Goal: Find specific page/section: Find specific page/section

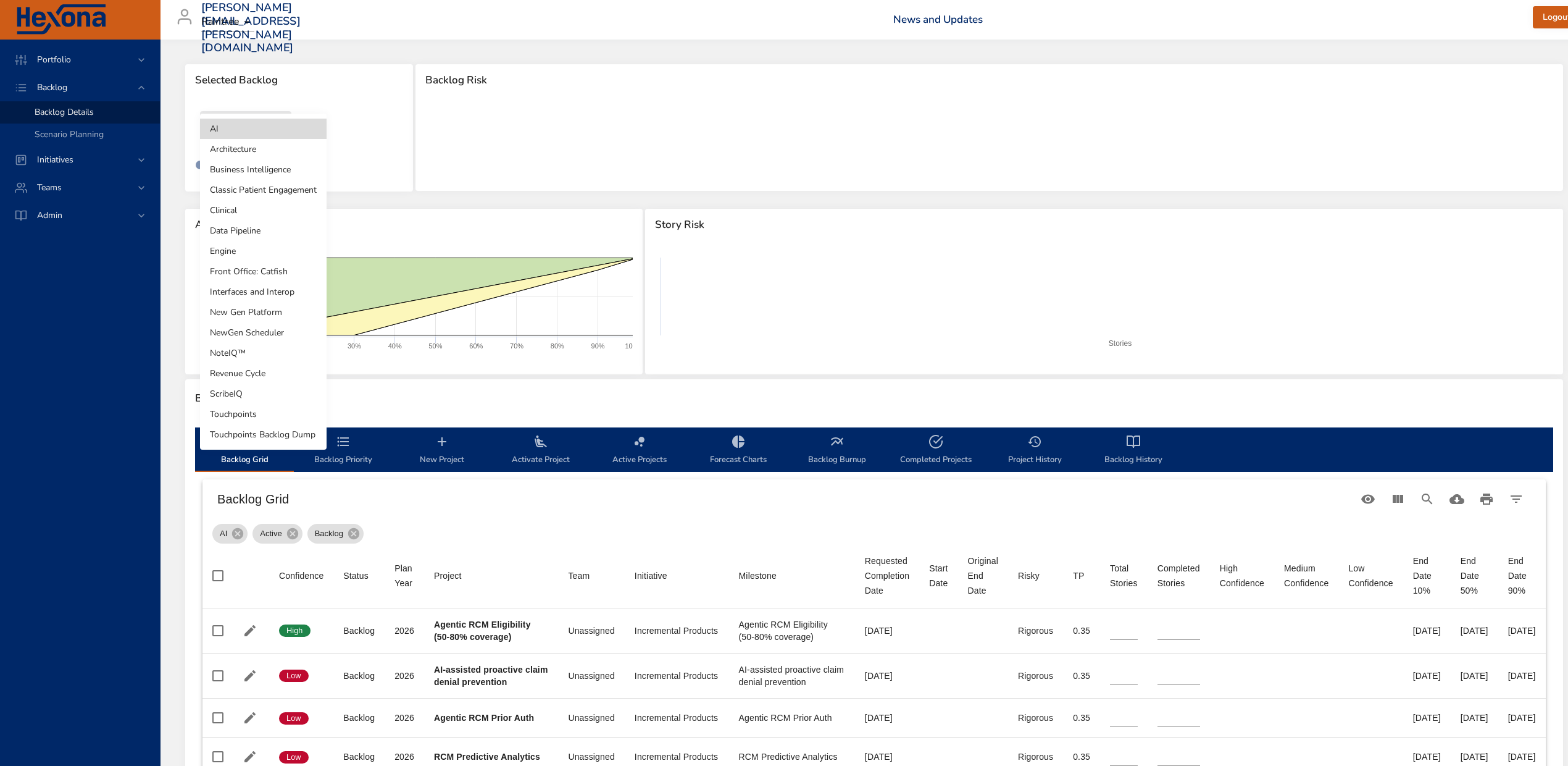
click at [280, 122] on body "Portfolio Backlog Backlog Details Scenario Planning Initiatives Teams Admin [PE…" at bounding box center [784, 383] width 1568 height 766
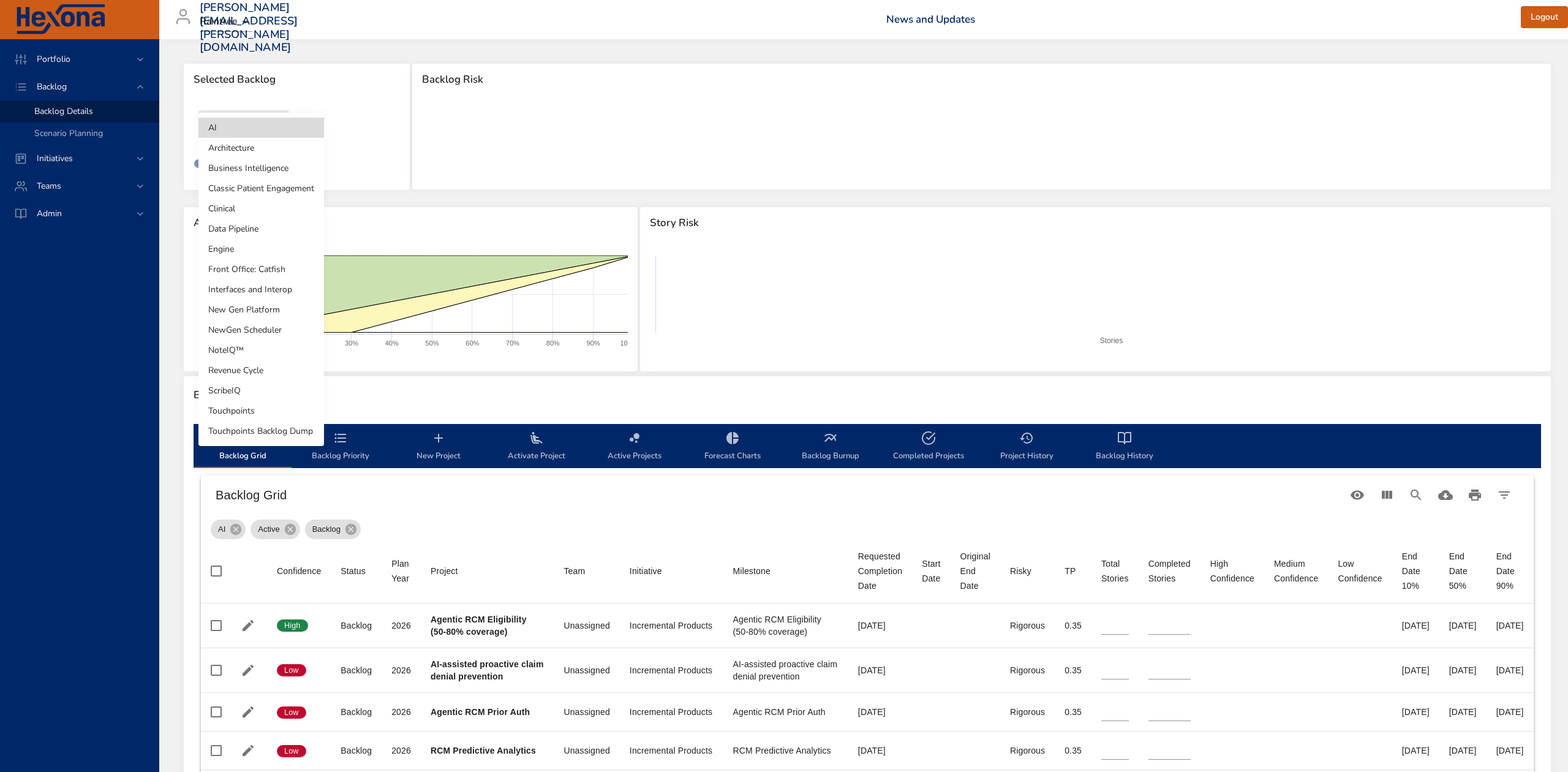
click at [276, 170] on li "Business Intelligence" at bounding box center [261, 168] width 126 height 20
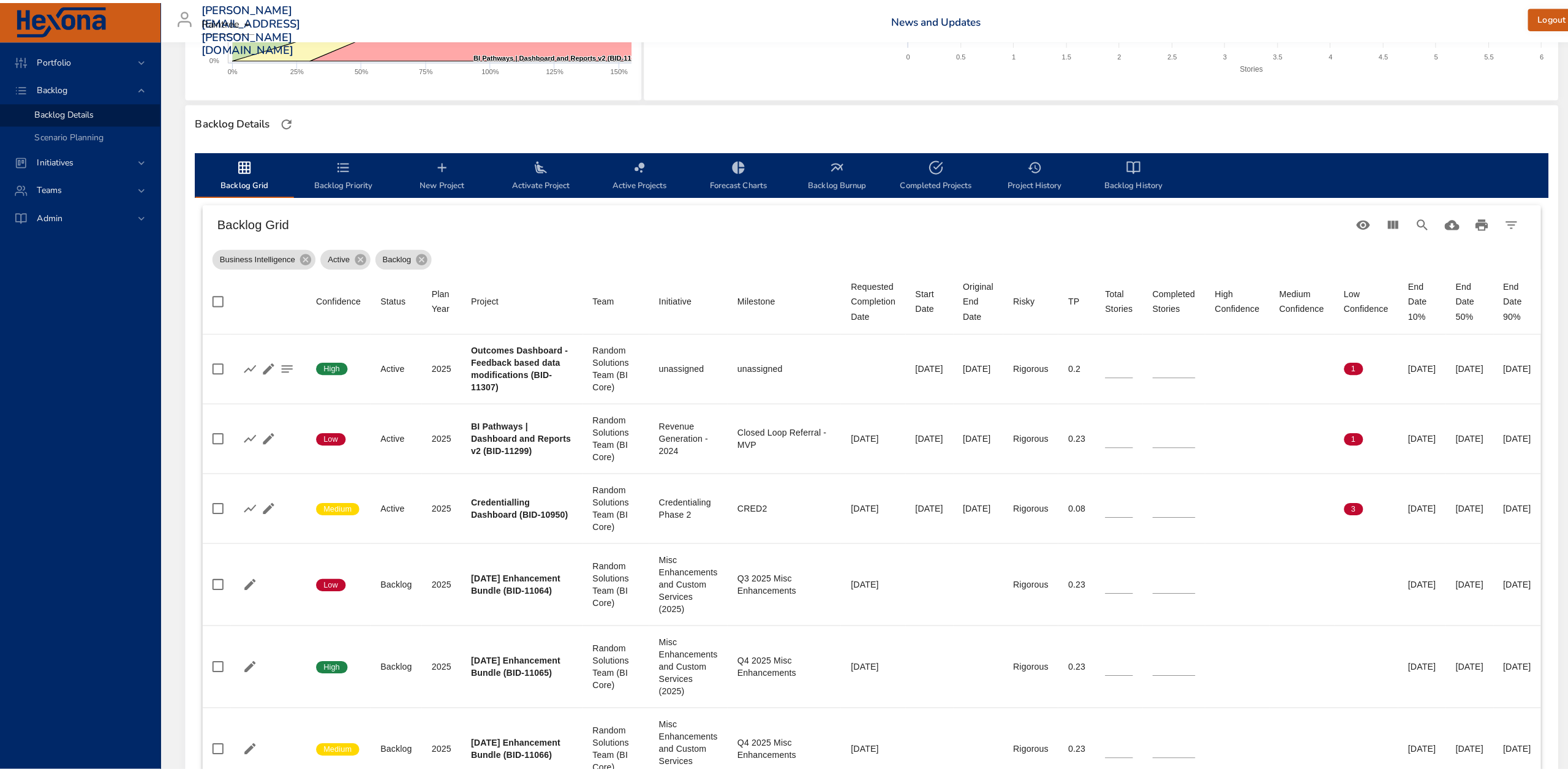
scroll to position [81, 0]
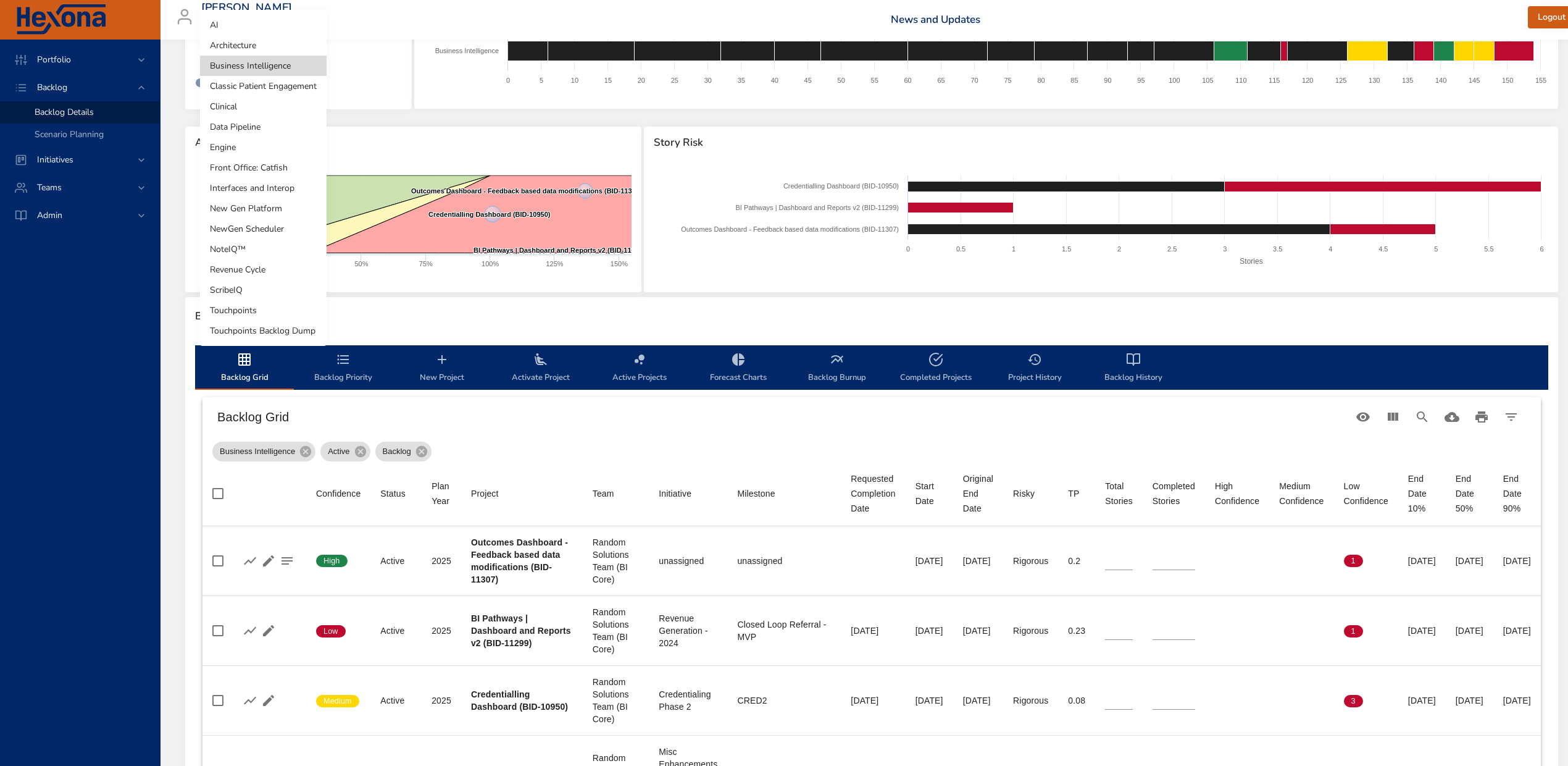
click at [302, 50] on body "Portfolio Backlog Backlog Details Scenario Planning Initiatives Teams Admin [PE…" at bounding box center [784, 301] width 1568 height 766
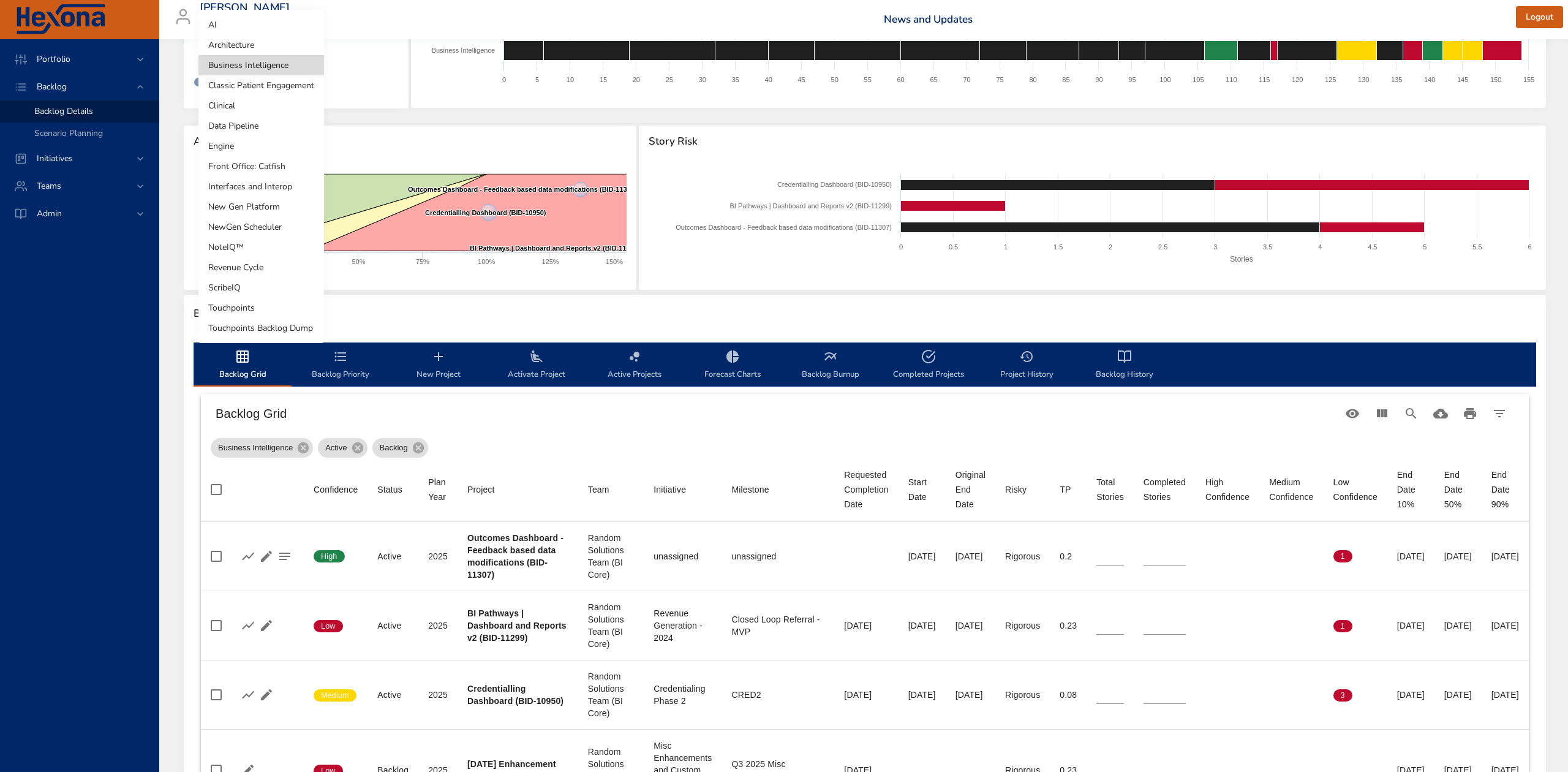
click at [276, 225] on li "NewGen Scheduler" at bounding box center [261, 227] width 126 height 20
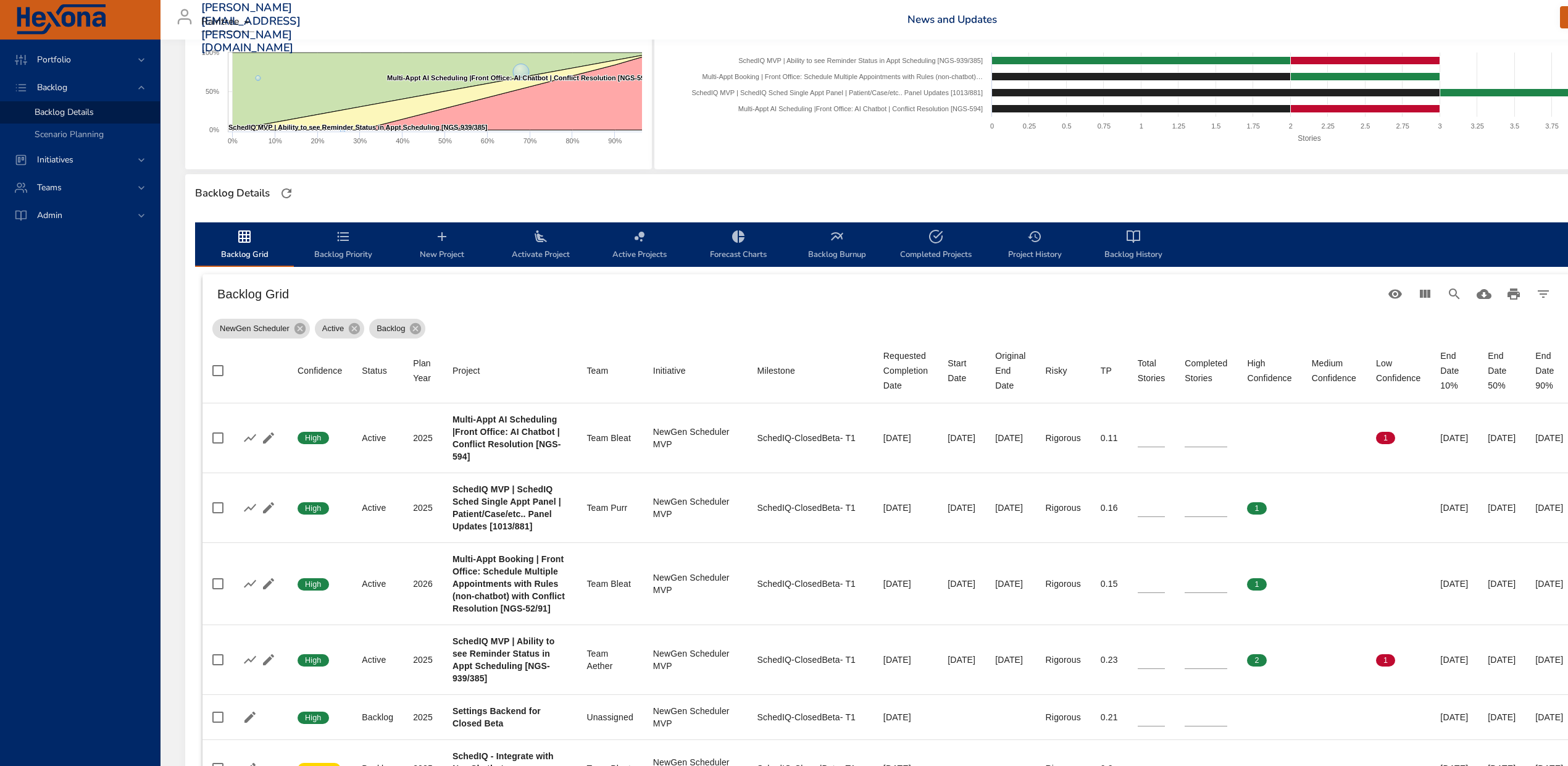
scroll to position [0, 0]
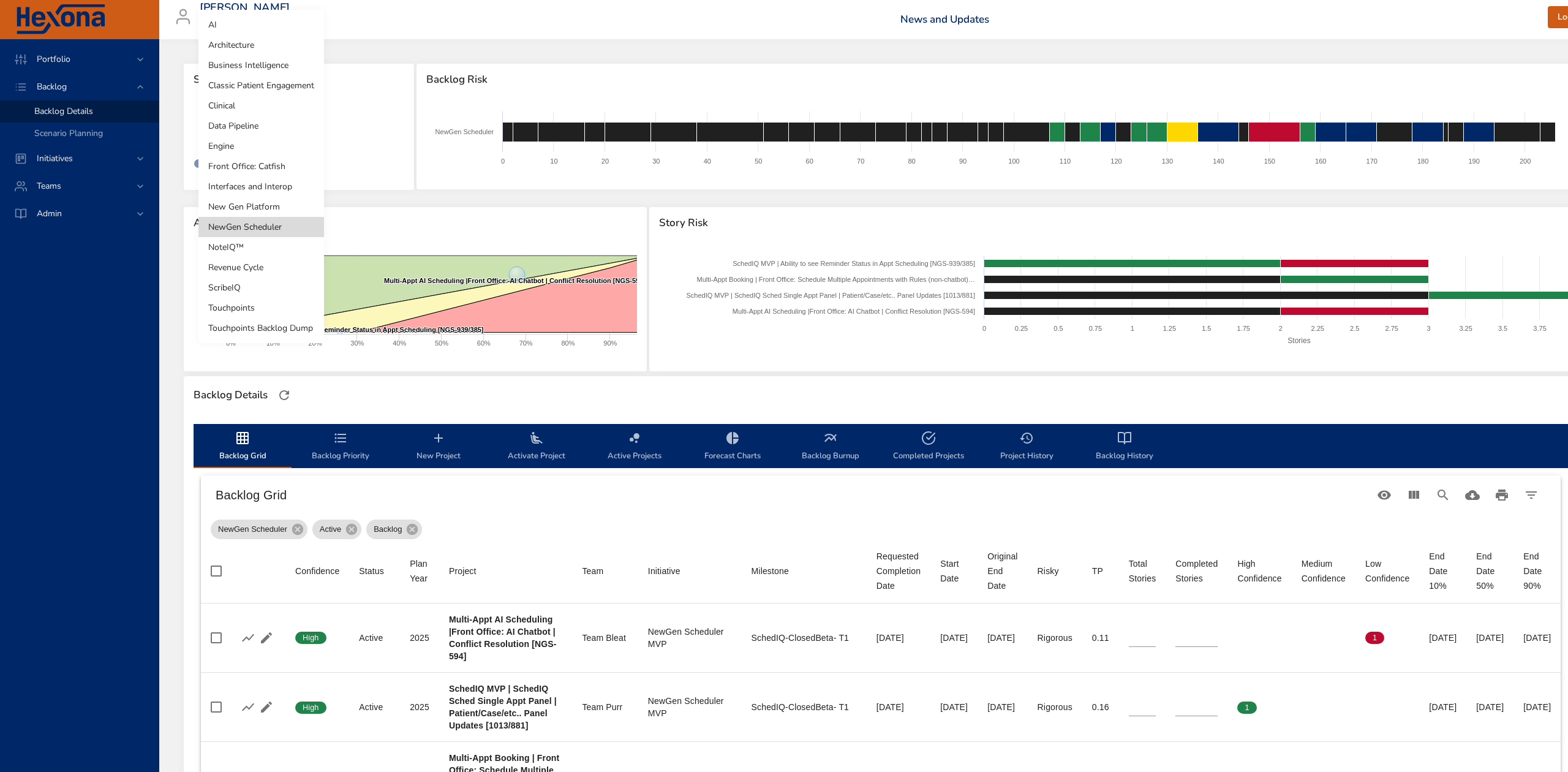
click at [278, 126] on body "Portfolio Backlog Backlog Details Scenario Planning Initiatives Teams Admin [PE…" at bounding box center [784, 386] width 1568 height 772
click at [227, 244] on li "NoteIQ™" at bounding box center [261, 247] width 126 height 20
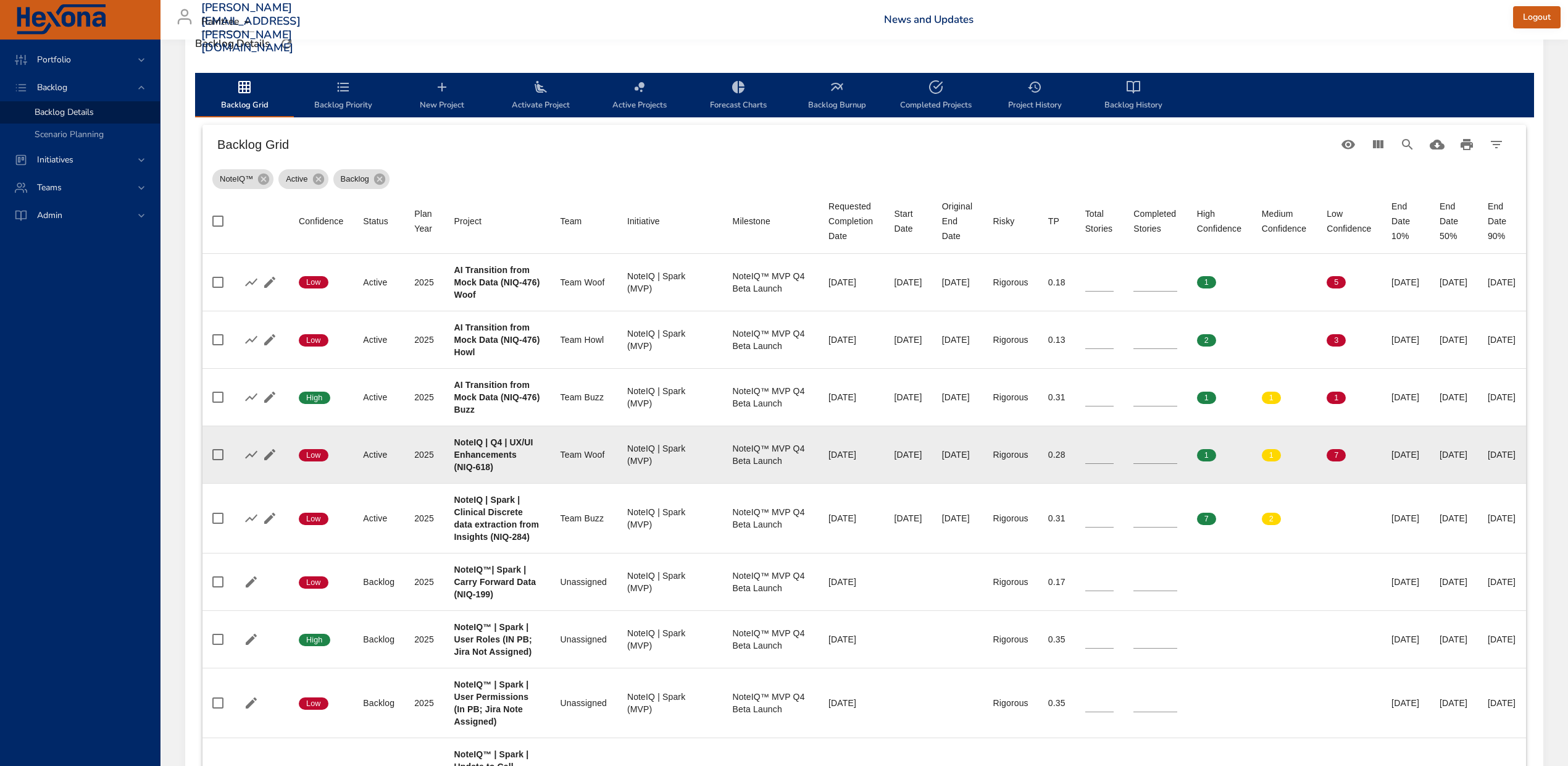
scroll to position [329, 0]
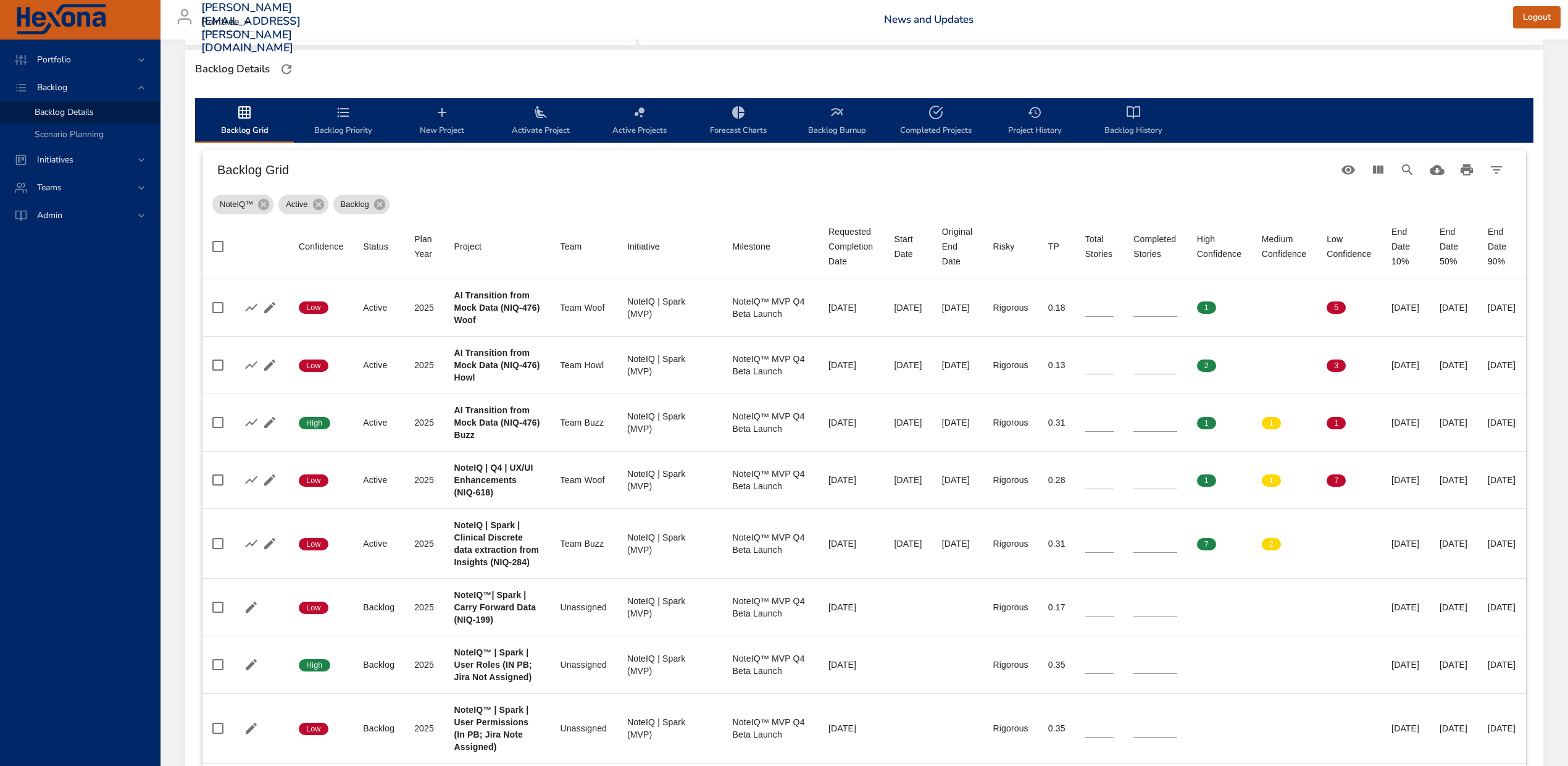
click at [835, 116] on icon "backlog-tab" at bounding box center [837, 112] width 15 height 15
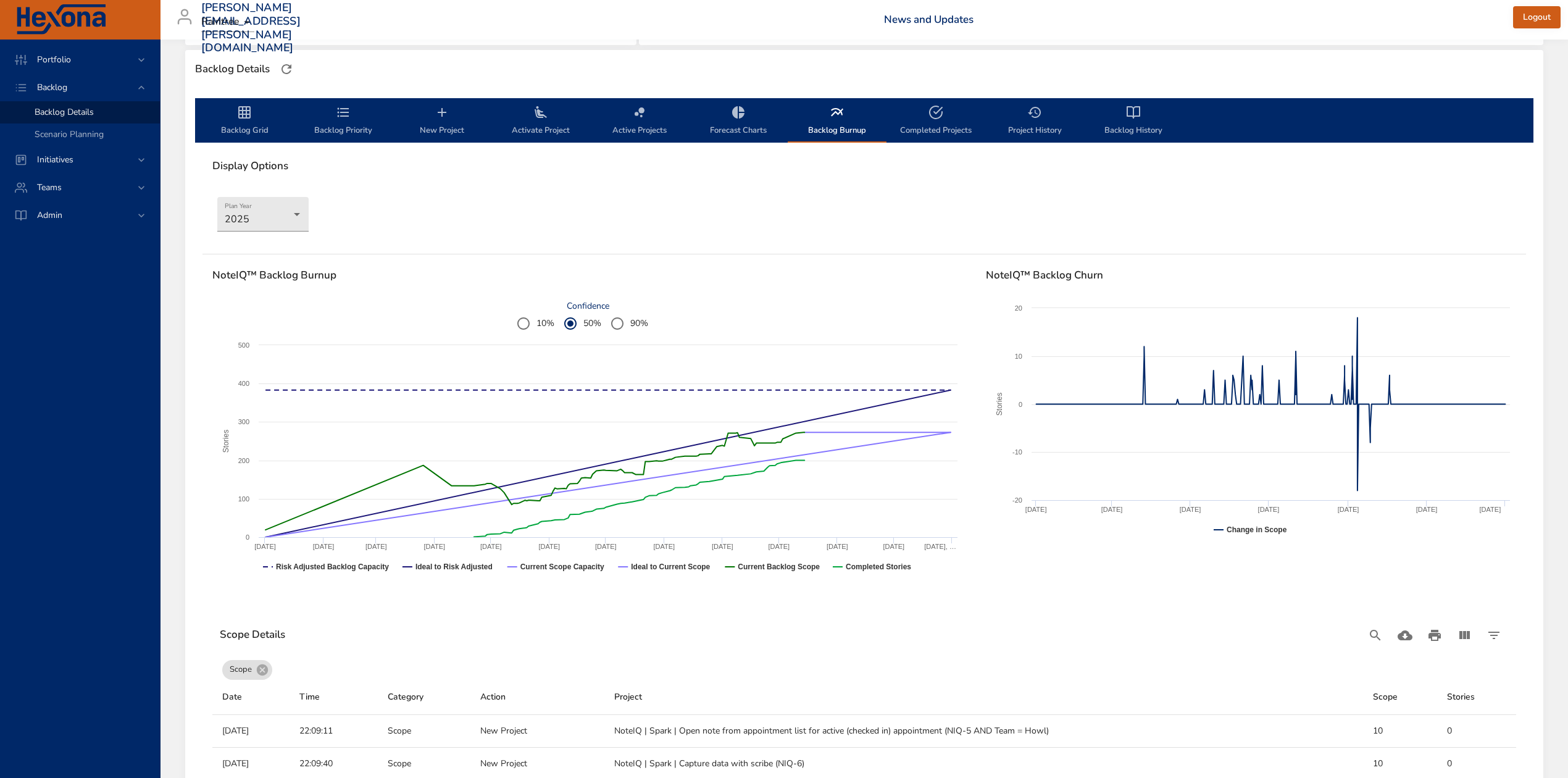
click at [245, 112] on icon "backlog-tab" at bounding box center [244, 112] width 15 height 15
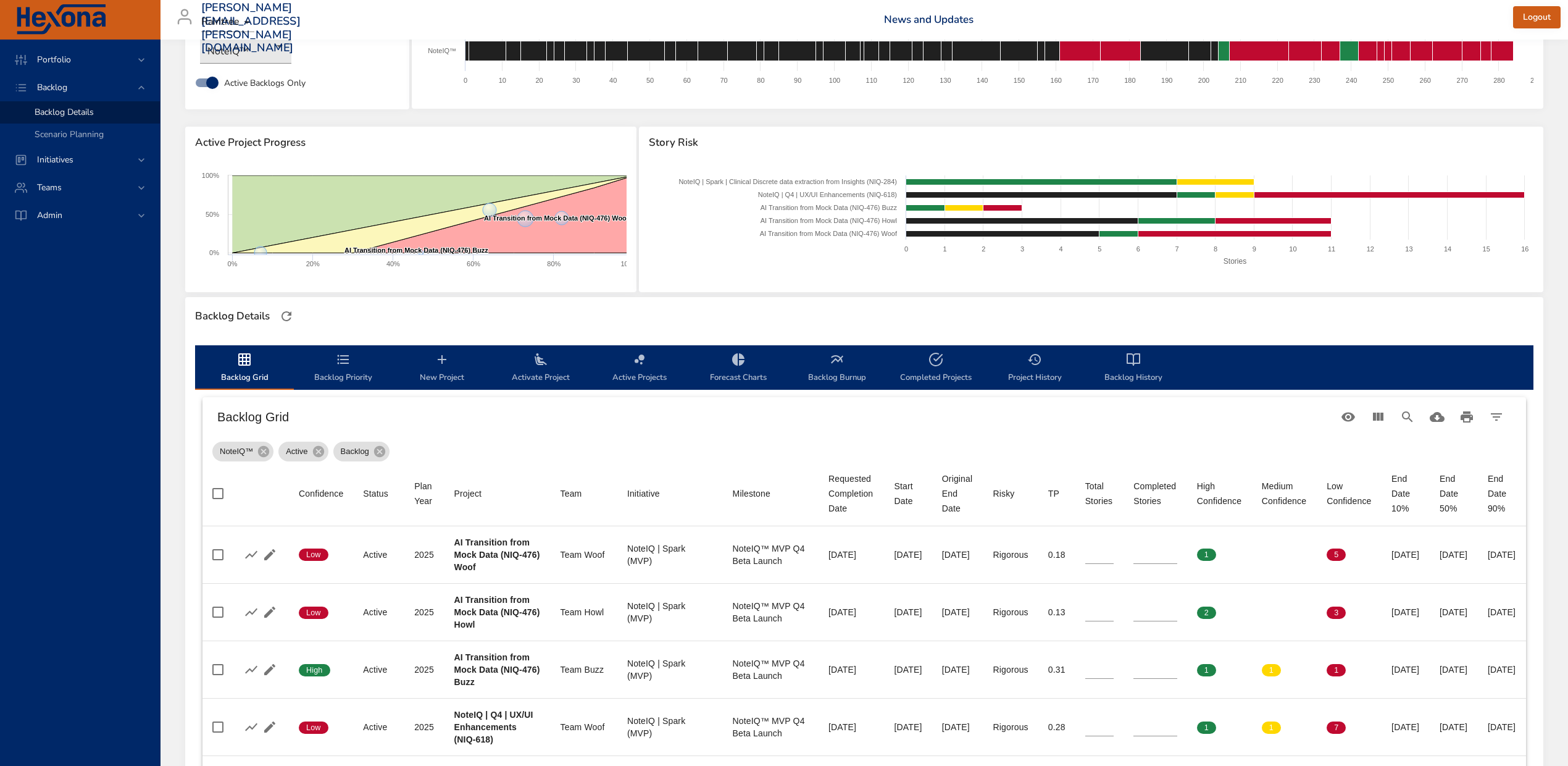
scroll to position [0, 0]
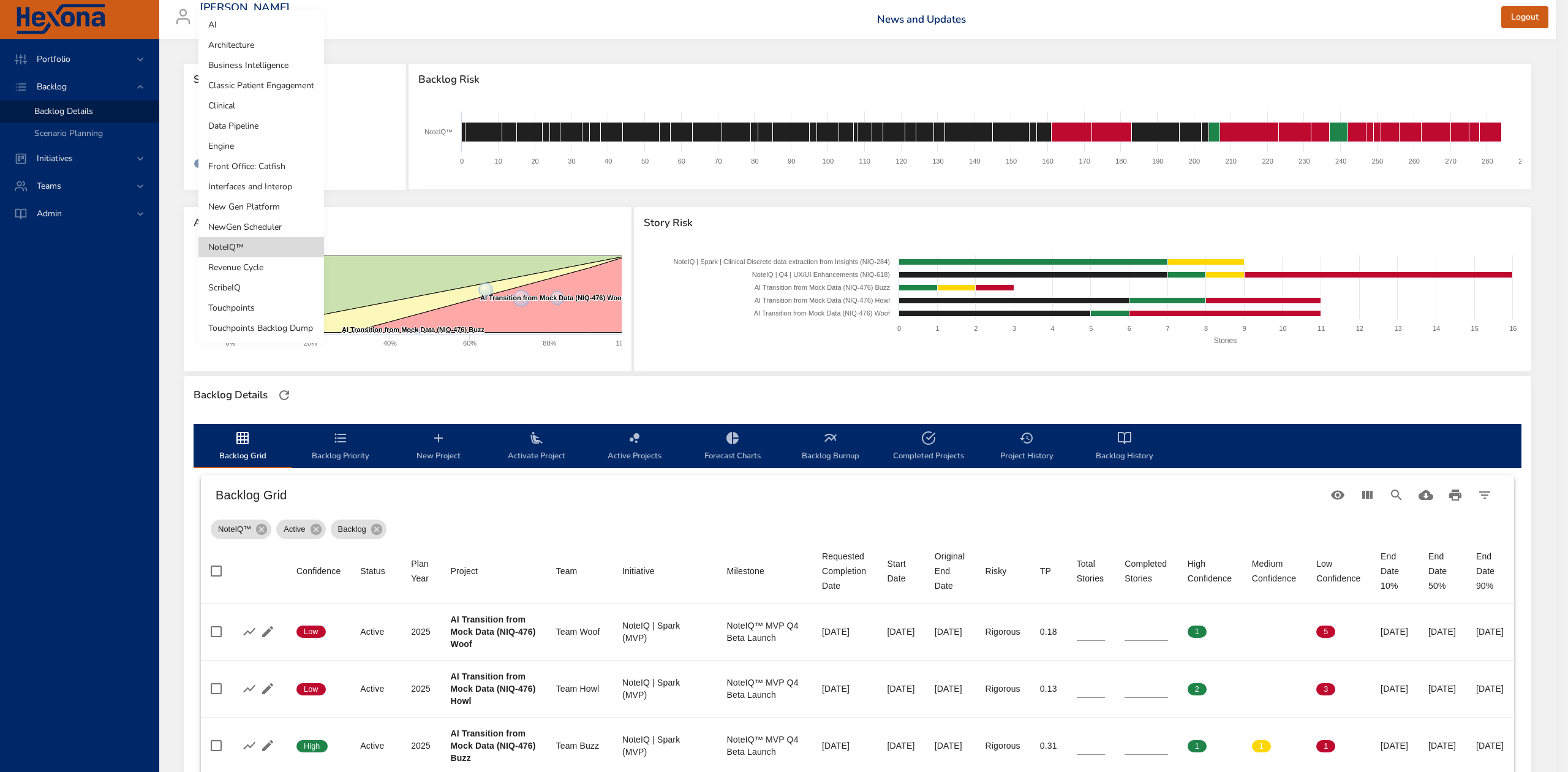
click at [260, 124] on body "Portfolio Backlog Backlog Details Scenario Planning Initiatives Teams Admin [PE…" at bounding box center [784, 386] width 1568 height 772
click at [257, 227] on li "NewGen Scheduler" at bounding box center [261, 227] width 126 height 20
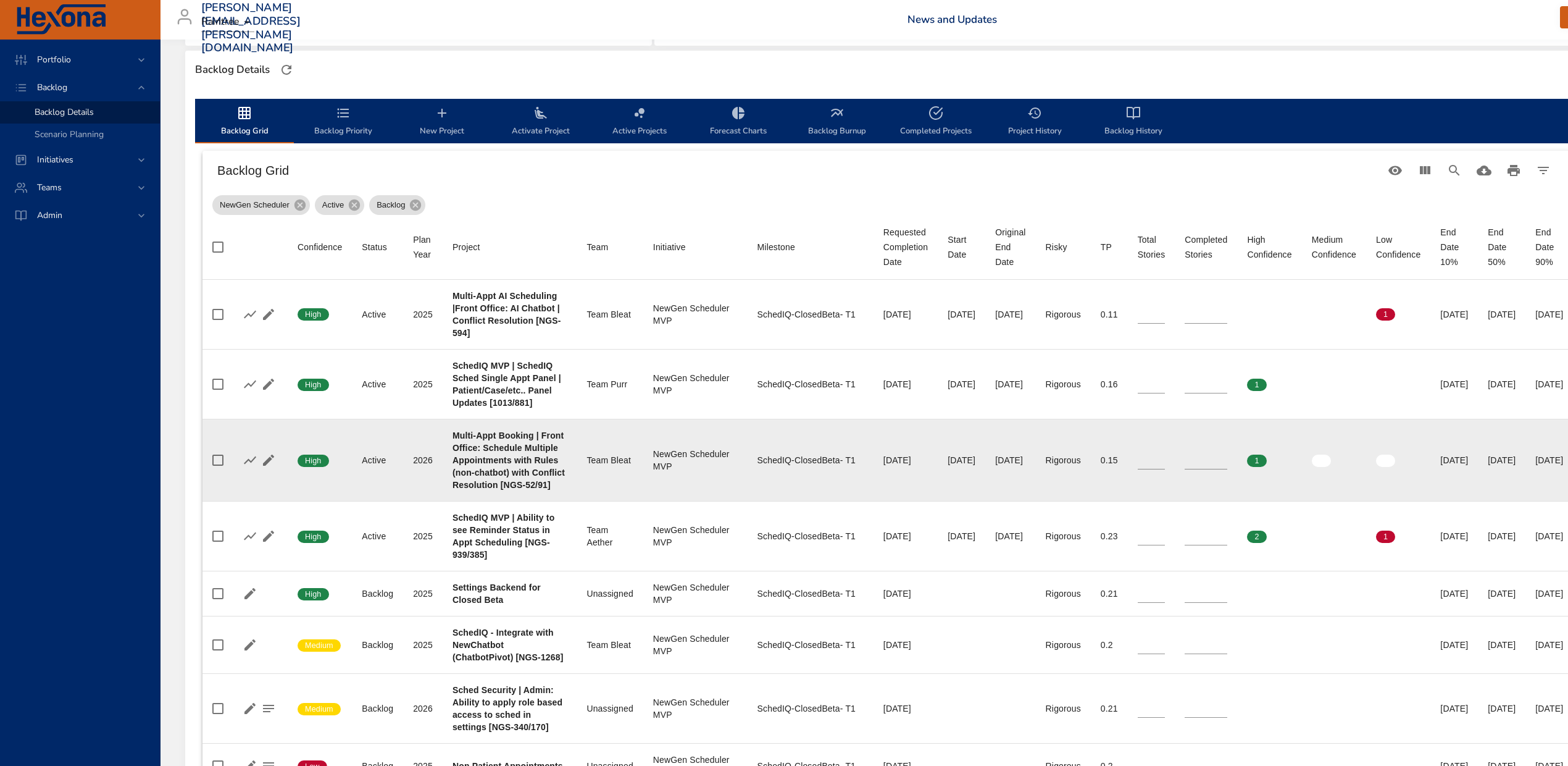
scroll to position [329, 0]
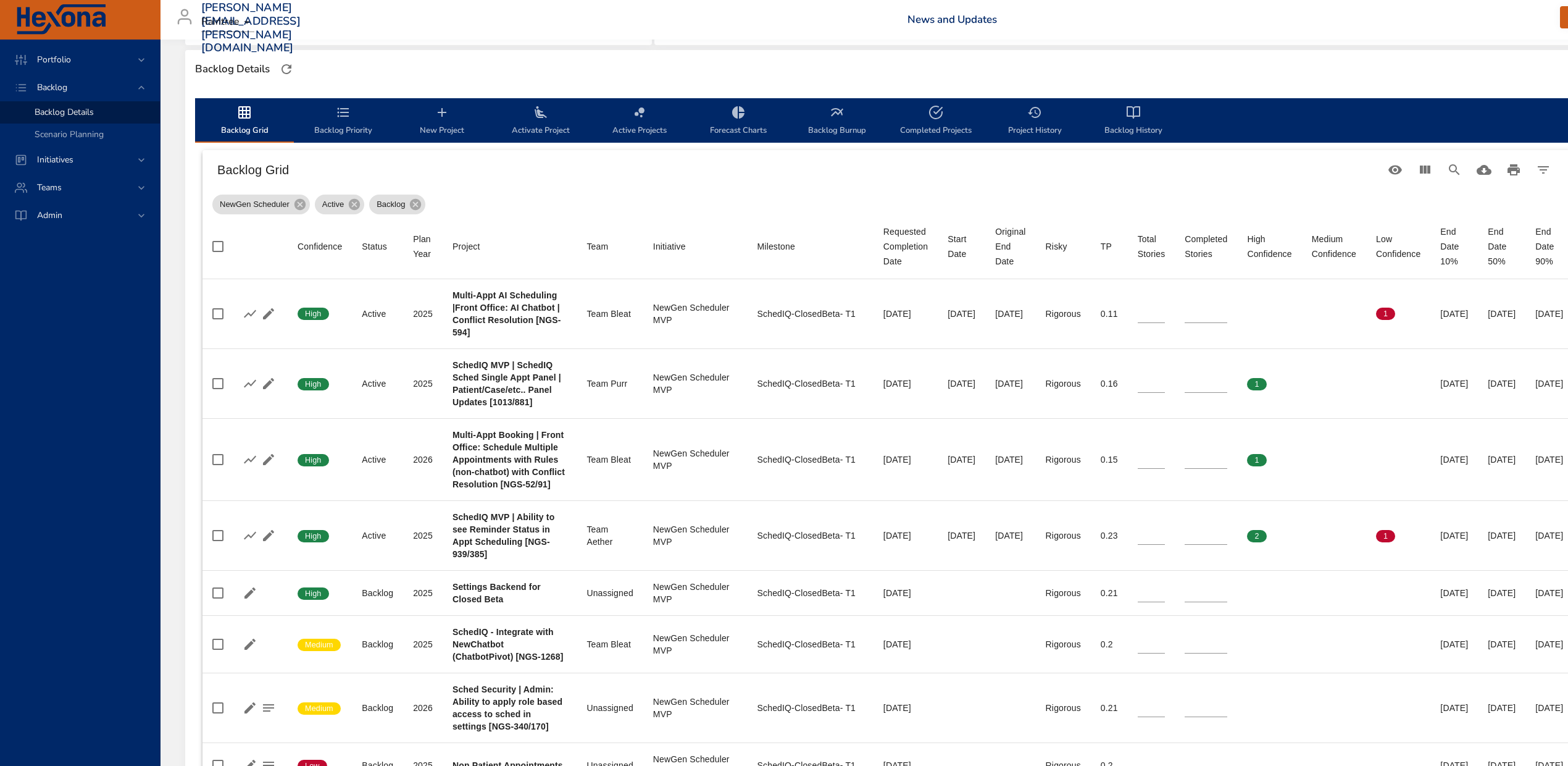
click at [838, 115] on icon "backlog-tab" at bounding box center [836, 112] width 12 height 8
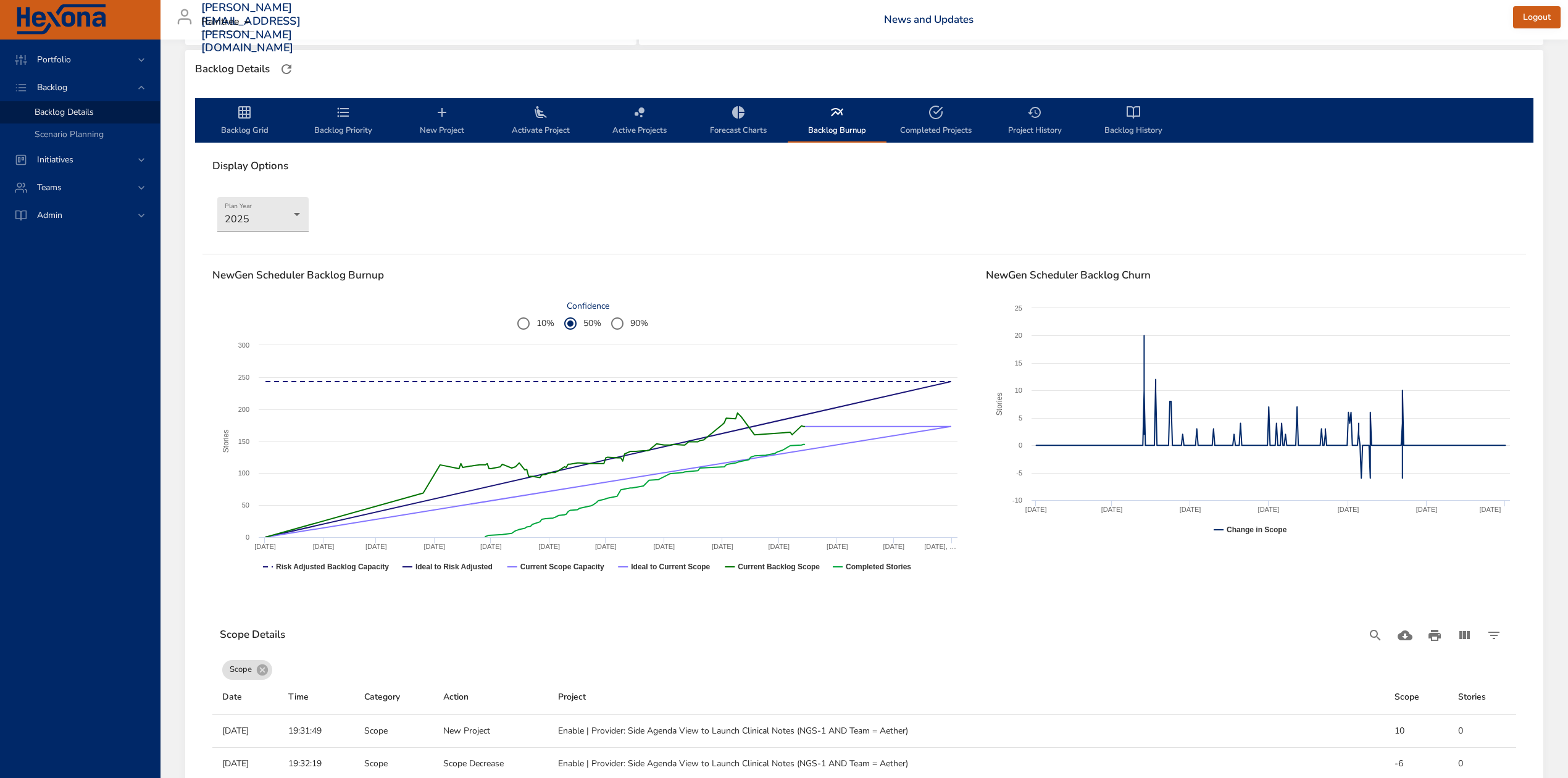
click at [240, 108] on icon "backlog-tab" at bounding box center [244, 112] width 15 height 15
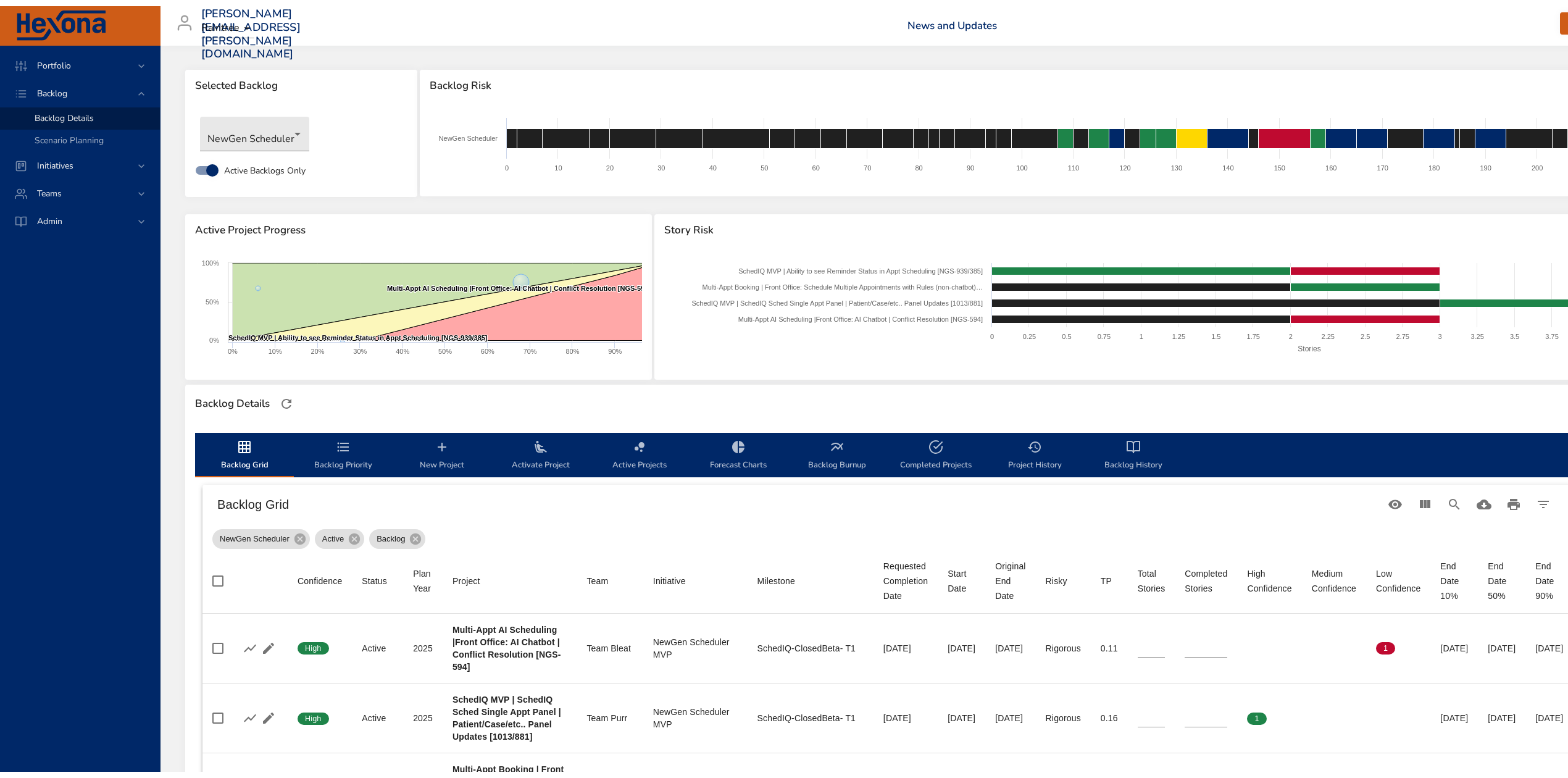
scroll to position [0, 0]
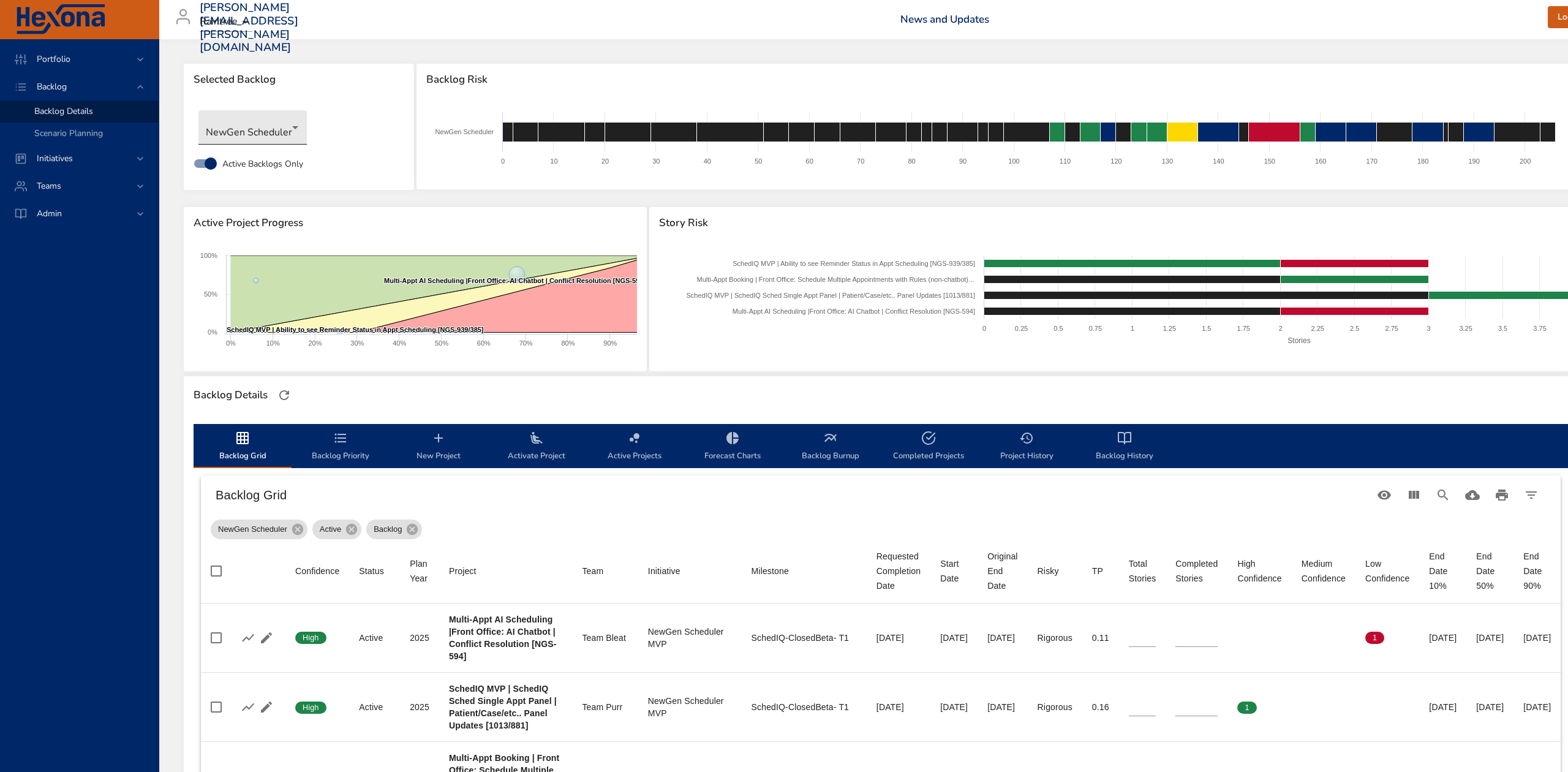
click at [289, 126] on body "Portfolio Backlog Backlog Details Scenario Planning Initiatives Teams Admin [PE…" at bounding box center [784, 386] width 1568 height 772
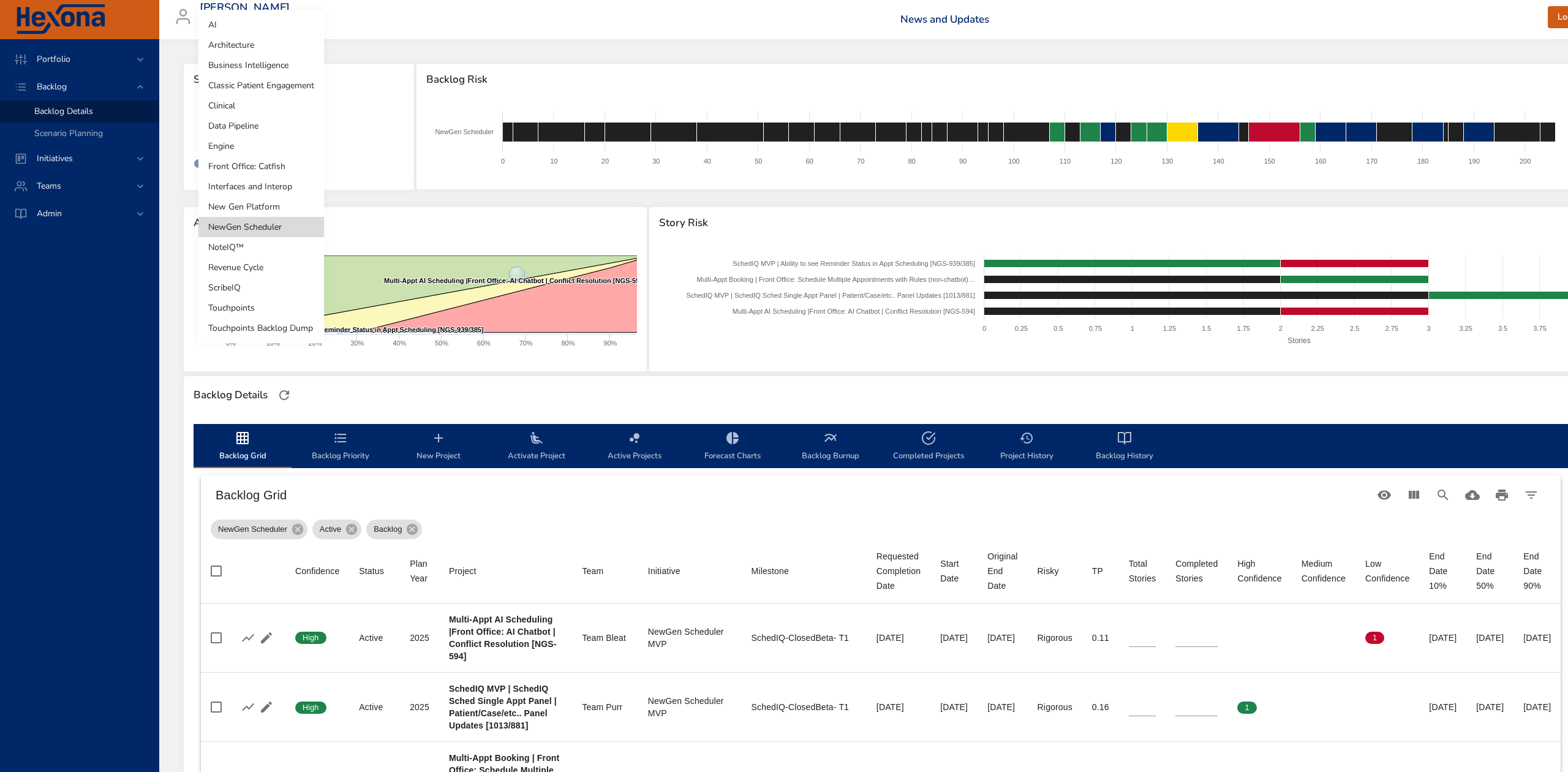
click at [241, 42] on li "Architecture" at bounding box center [261, 45] width 126 height 20
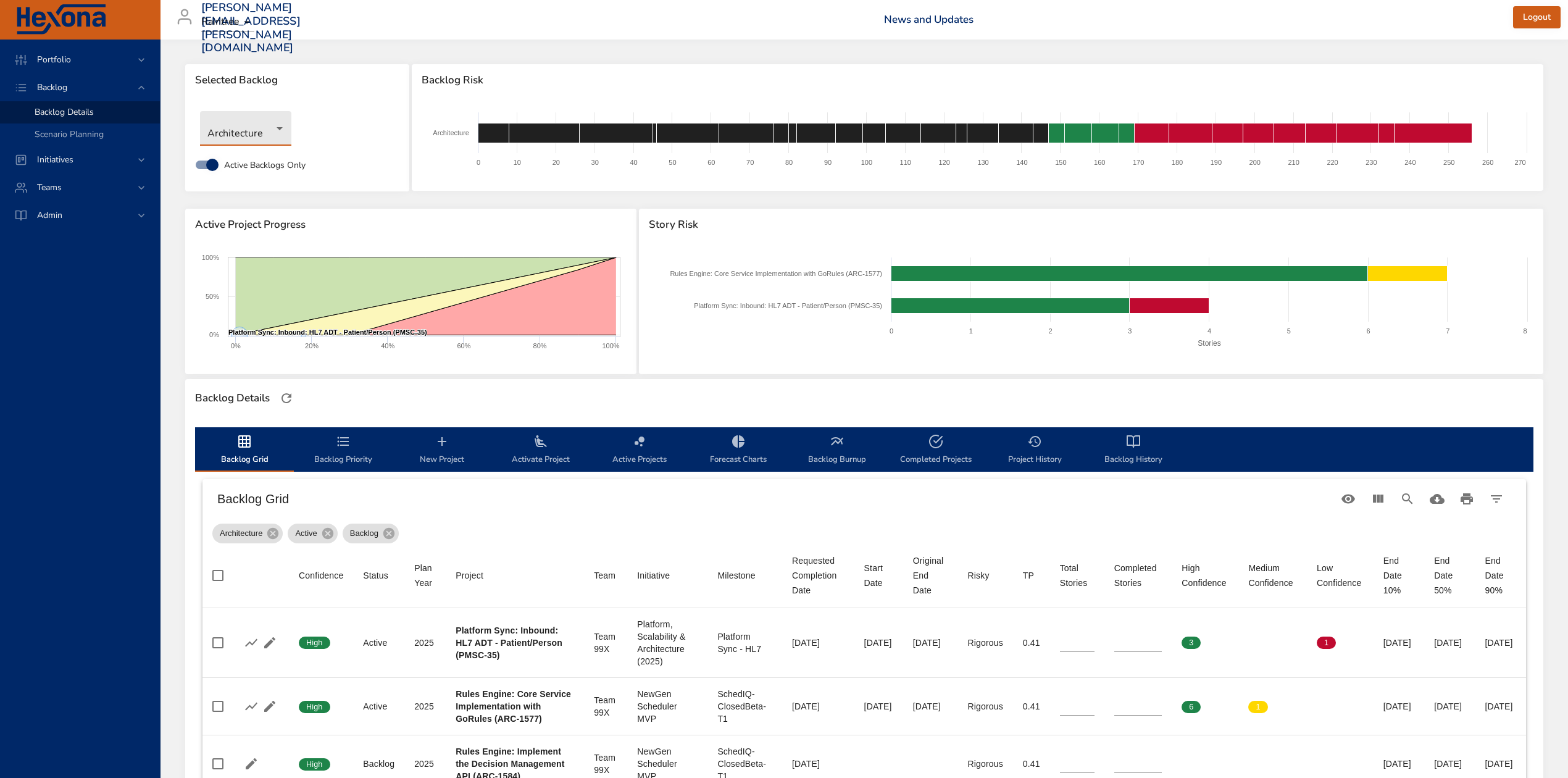
click at [277, 127] on body "Portfolio Backlog Backlog Details Scenario Planning Initiatives Teams Admin [PE…" at bounding box center [784, 389] width 1568 height 778
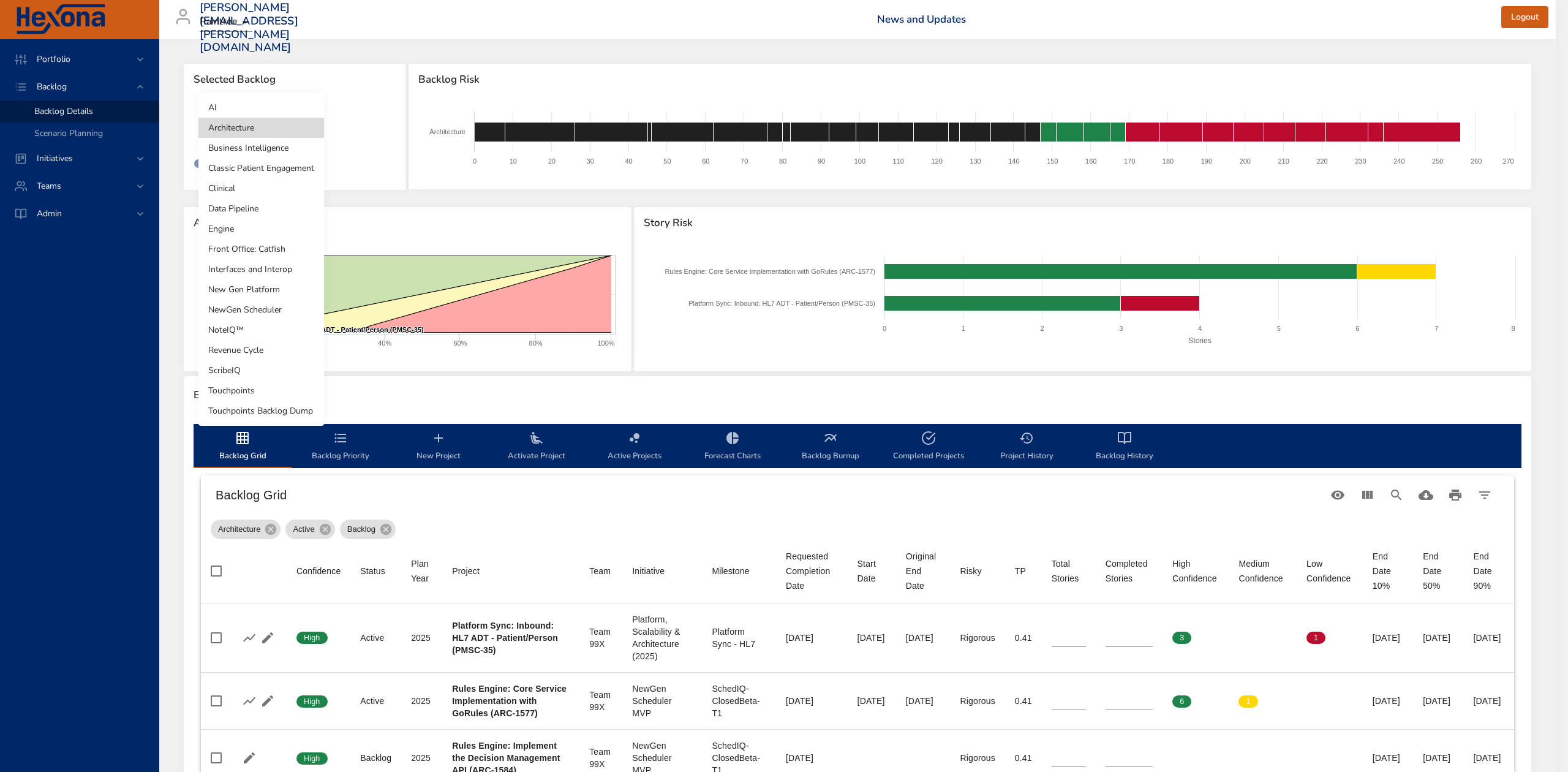
click at [282, 172] on li "Classic Patient Engagement" at bounding box center [261, 168] width 126 height 20
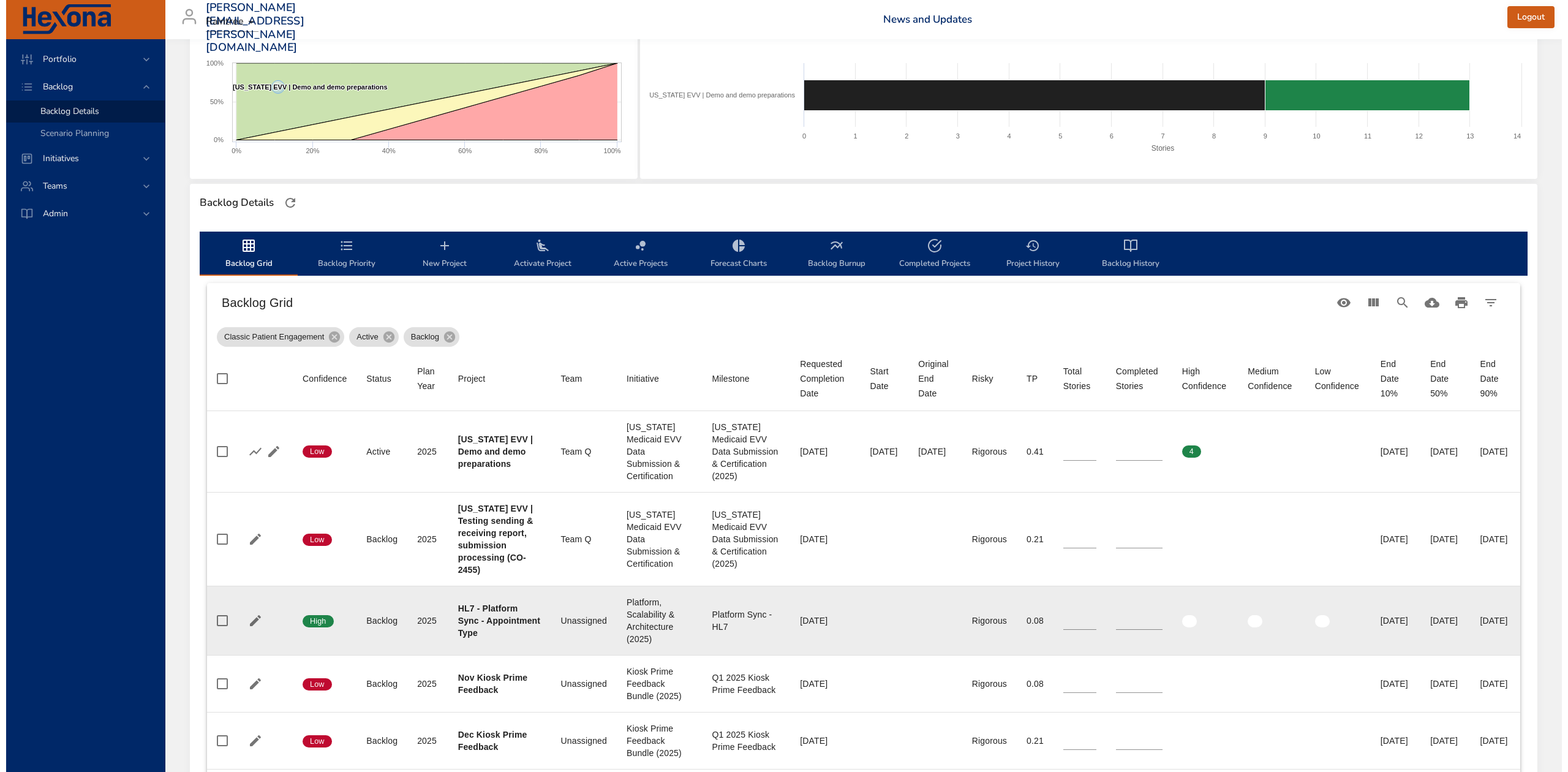
scroll to position [81, 0]
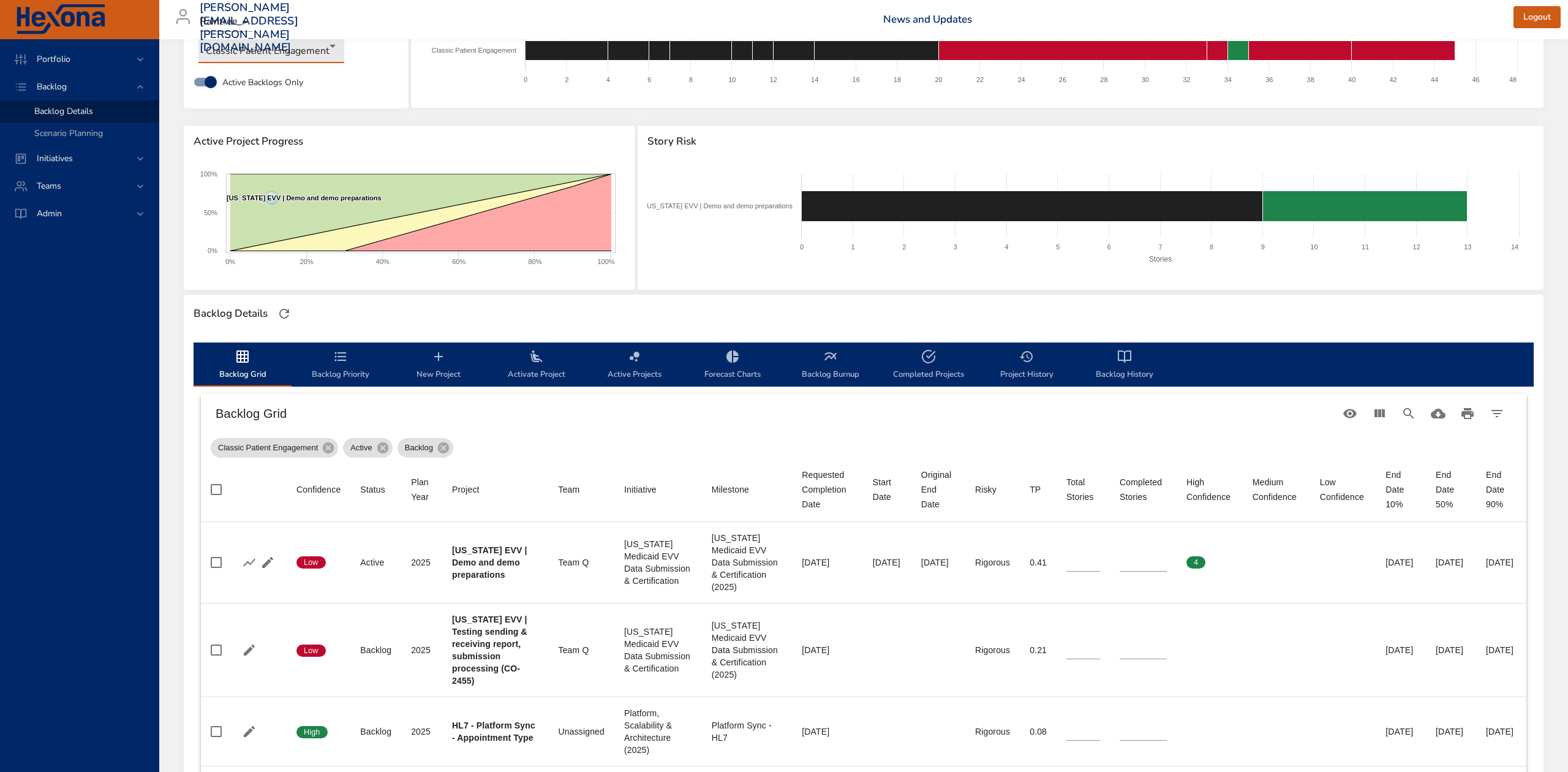
click at [293, 51] on body "Portfolio Backlog Backlog Details Scenario Planning Initiatives Teams Admin [PE…" at bounding box center [784, 305] width 1568 height 772
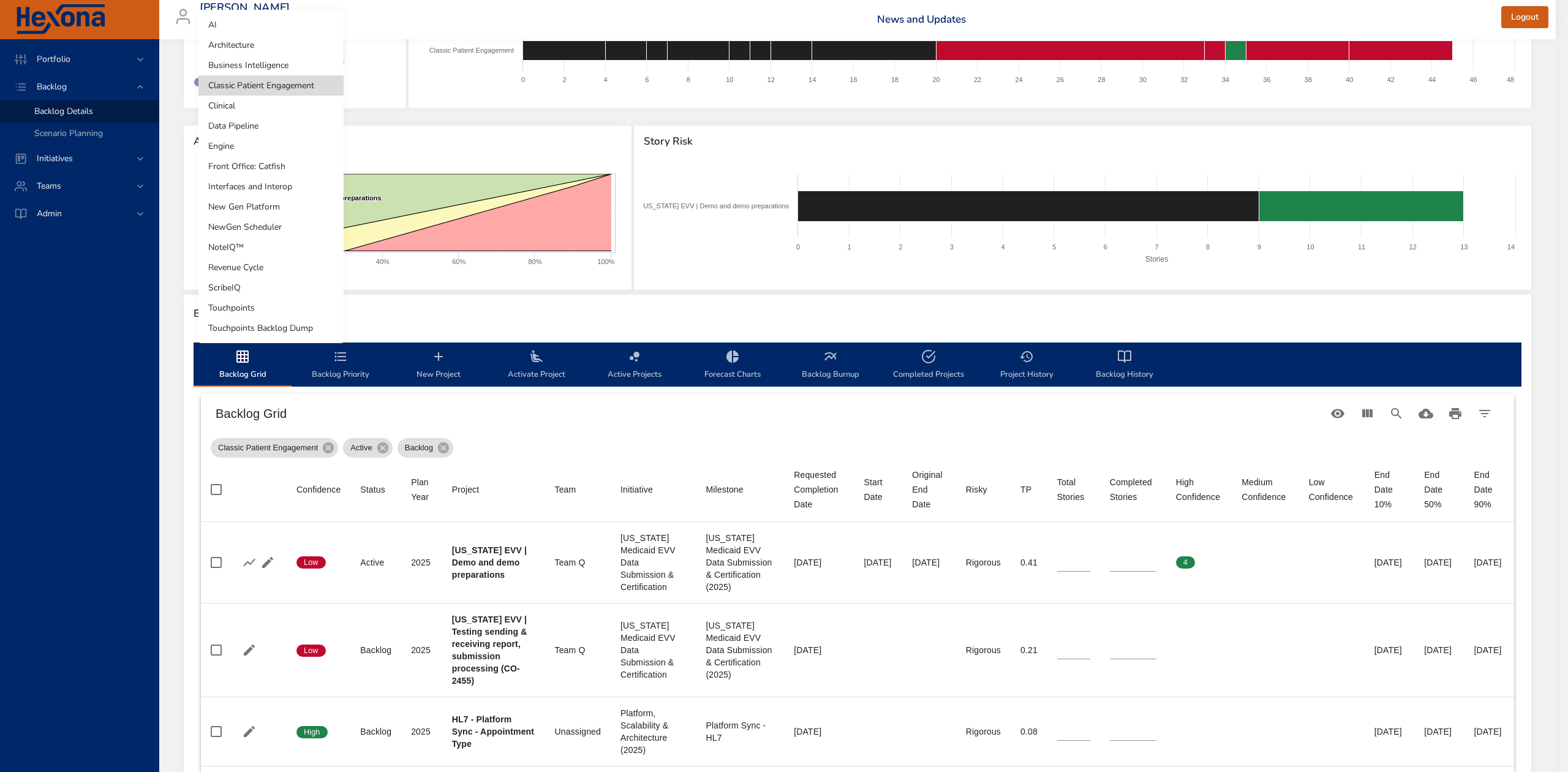
click at [284, 170] on li "Front Office: Catfish" at bounding box center [271, 166] width 145 height 20
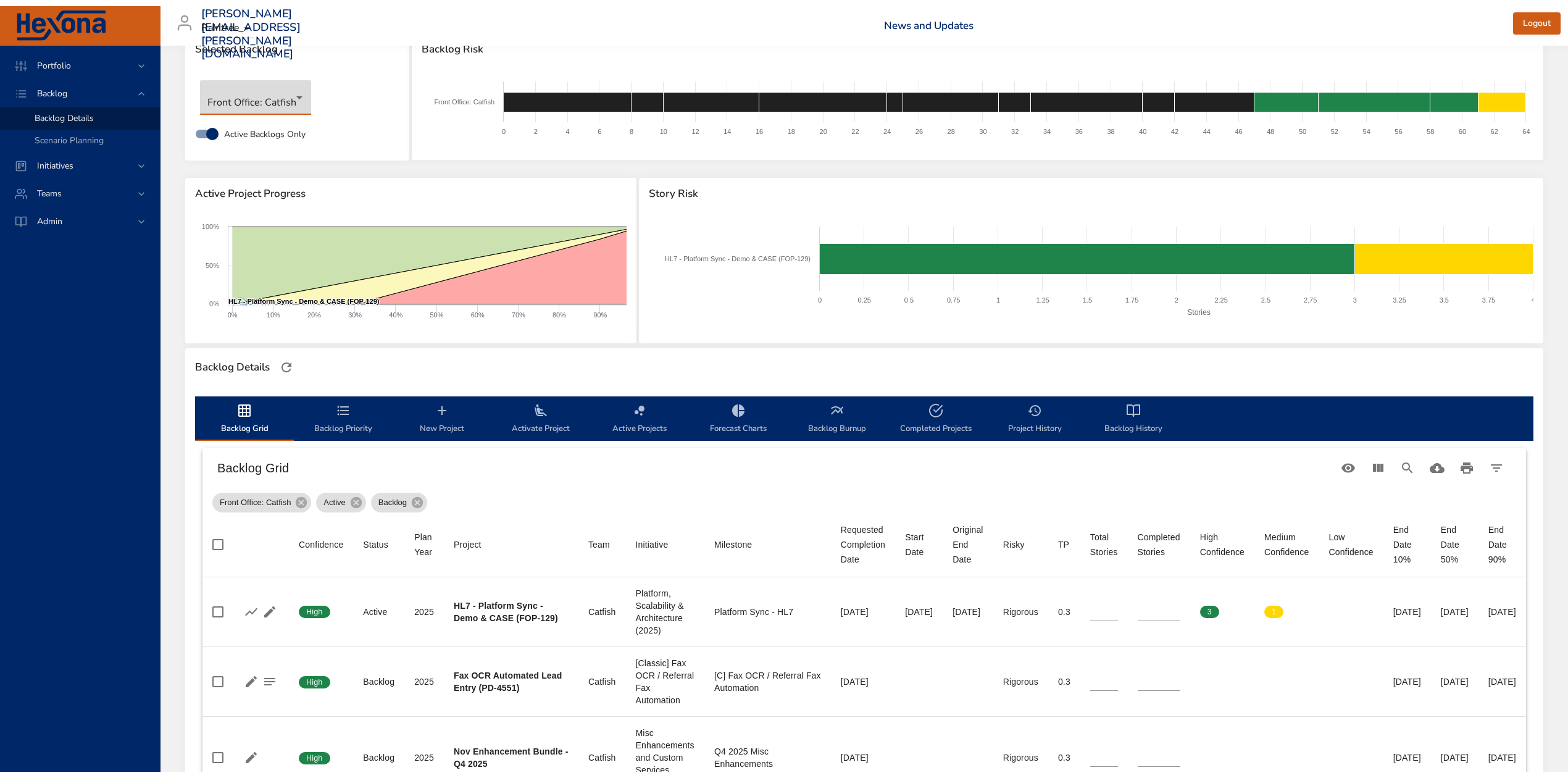
scroll to position [0, 0]
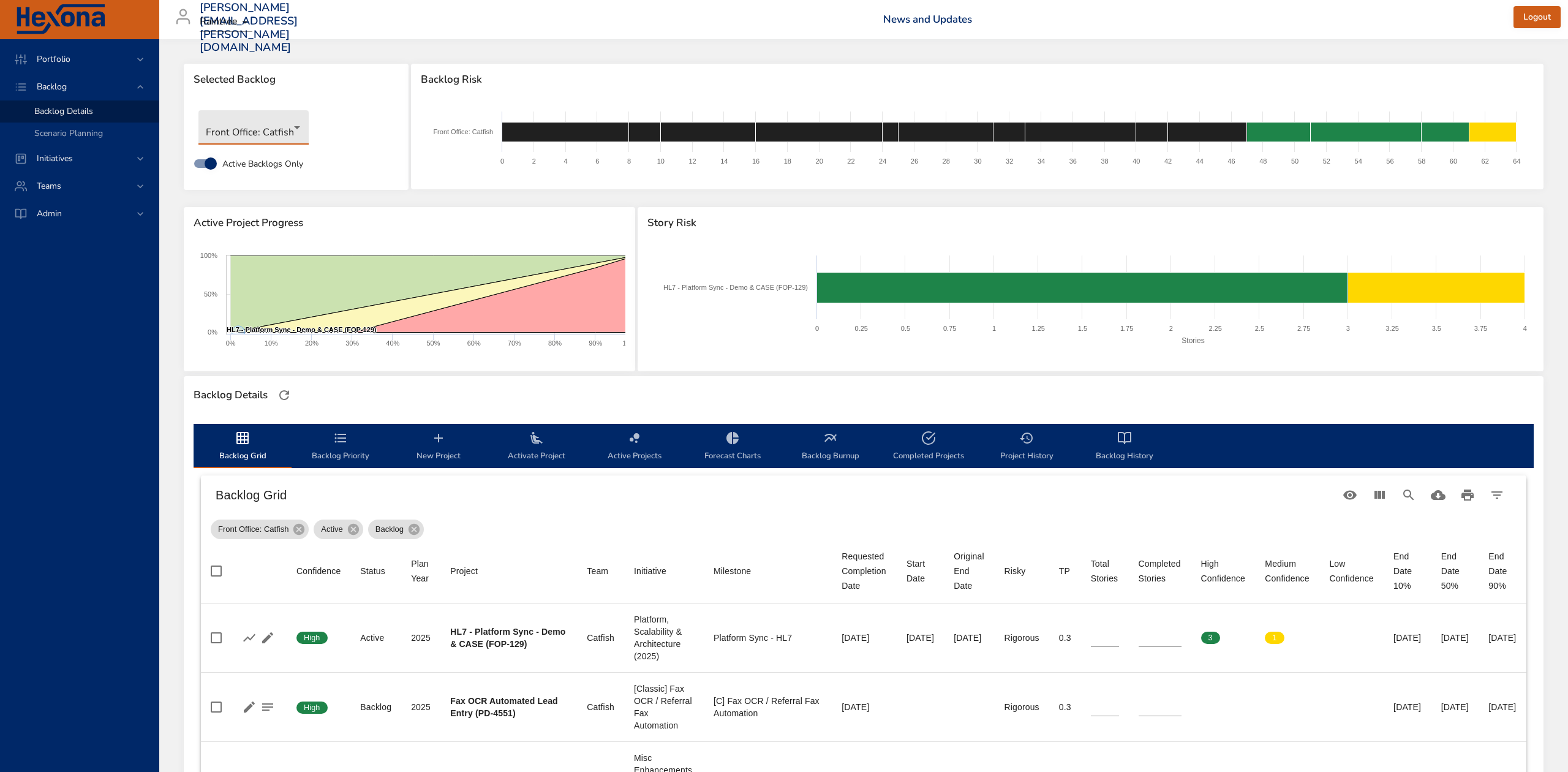
click at [295, 124] on body "Portfolio Backlog Backlog Details Scenario Planning Initiatives Teams Admin [PE…" at bounding box center [784, 386] width 1568 height 772
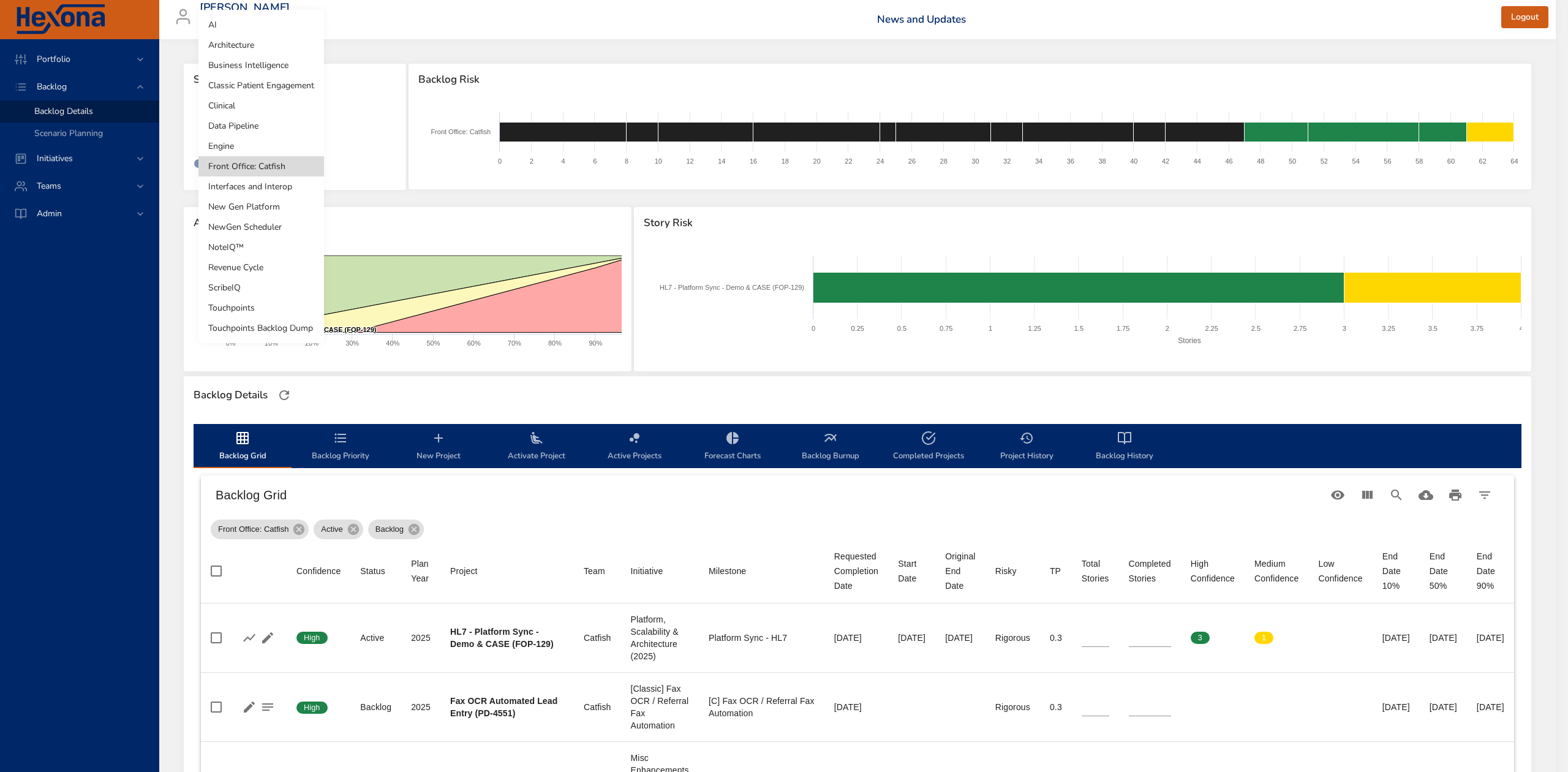
click at [265, 81] on li "Classic Patient Engagement" at bounding box center [261, 85] width 126 height 20
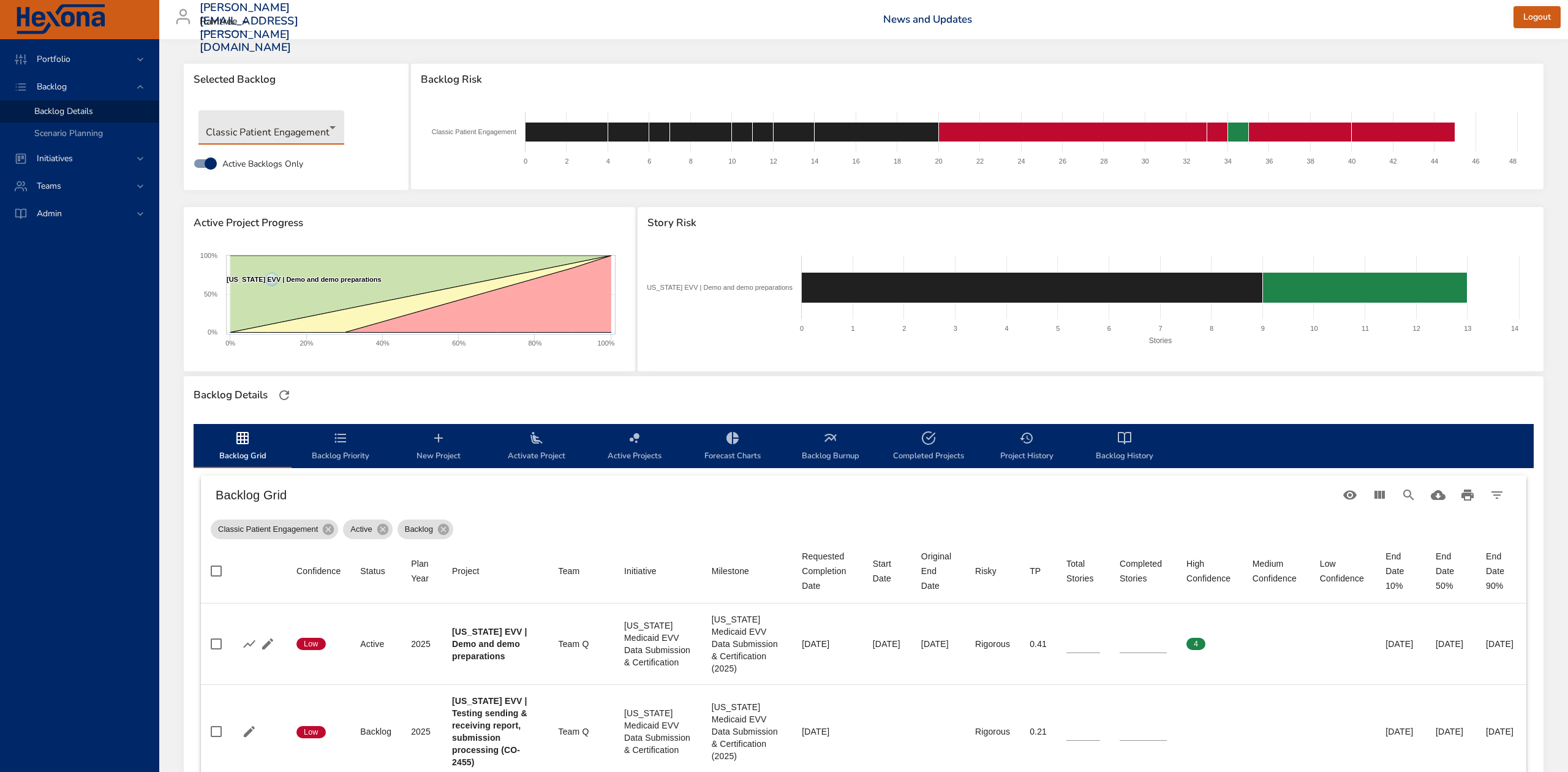
click at [307, 128] on body "Portfolio Backlog Backlog Details Scenario Planning Initiatives Teams Admin [PE…" at bounding box center [784, 386] width 1568 height 772
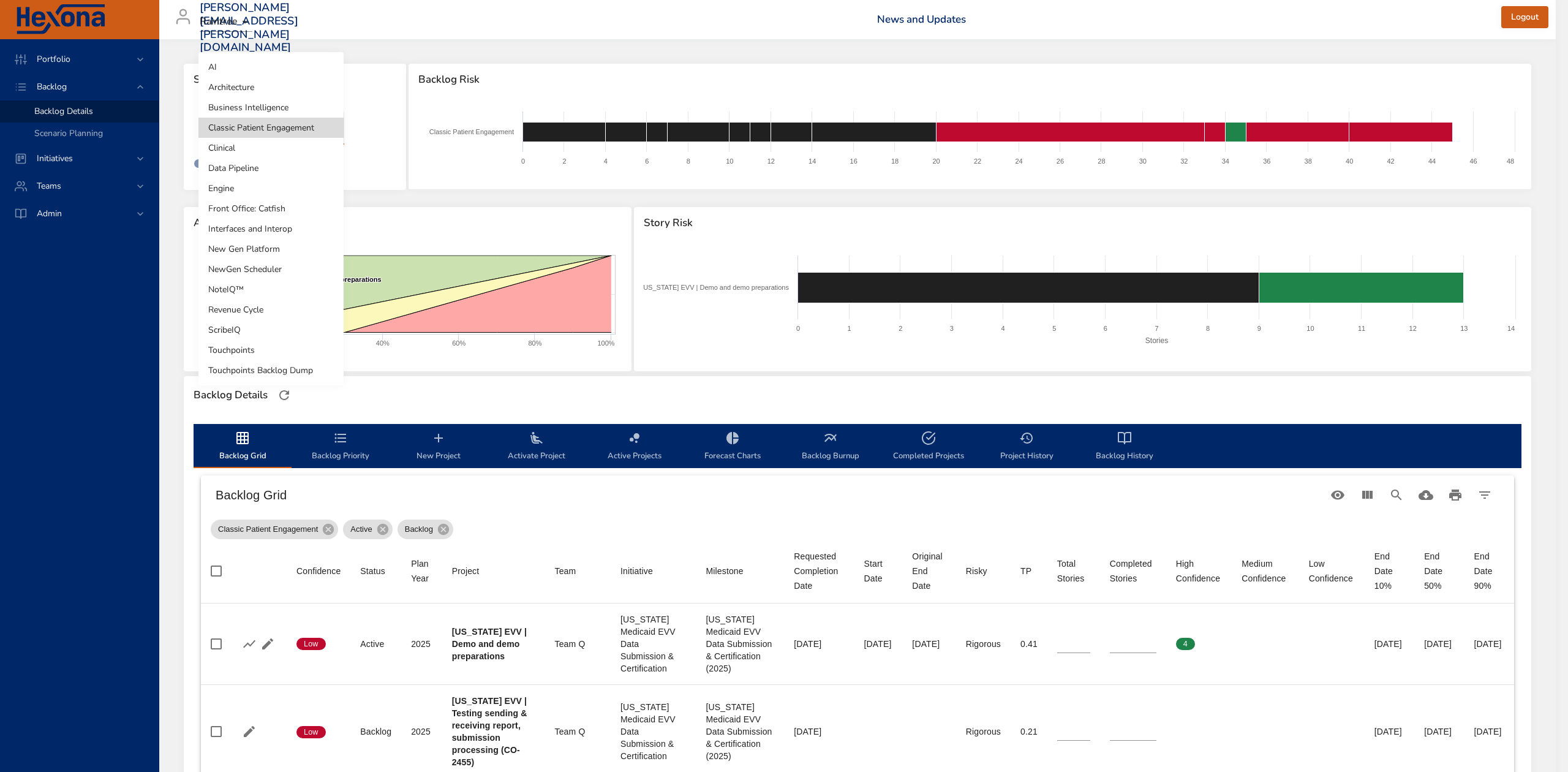
click at [234, 145] on li "Clinical" at bounding box center [271, 147] width 145 height 20
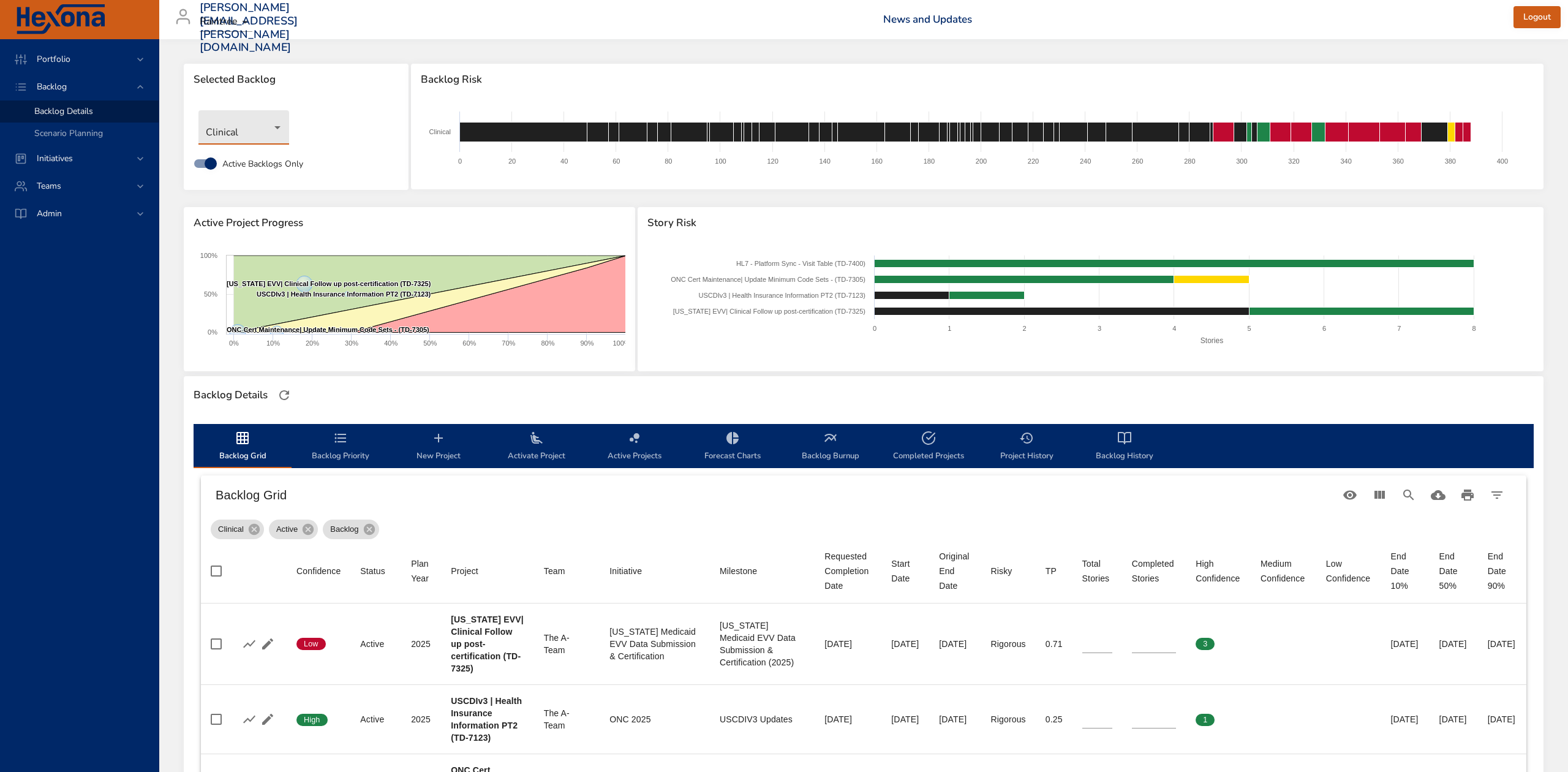
click at [278, 121] on body "Portfolio Backlog Backlog Details Scenario Planning Initiatives Teams Admin [PE…" at bounding box center [784, 386] width 1568 height 772
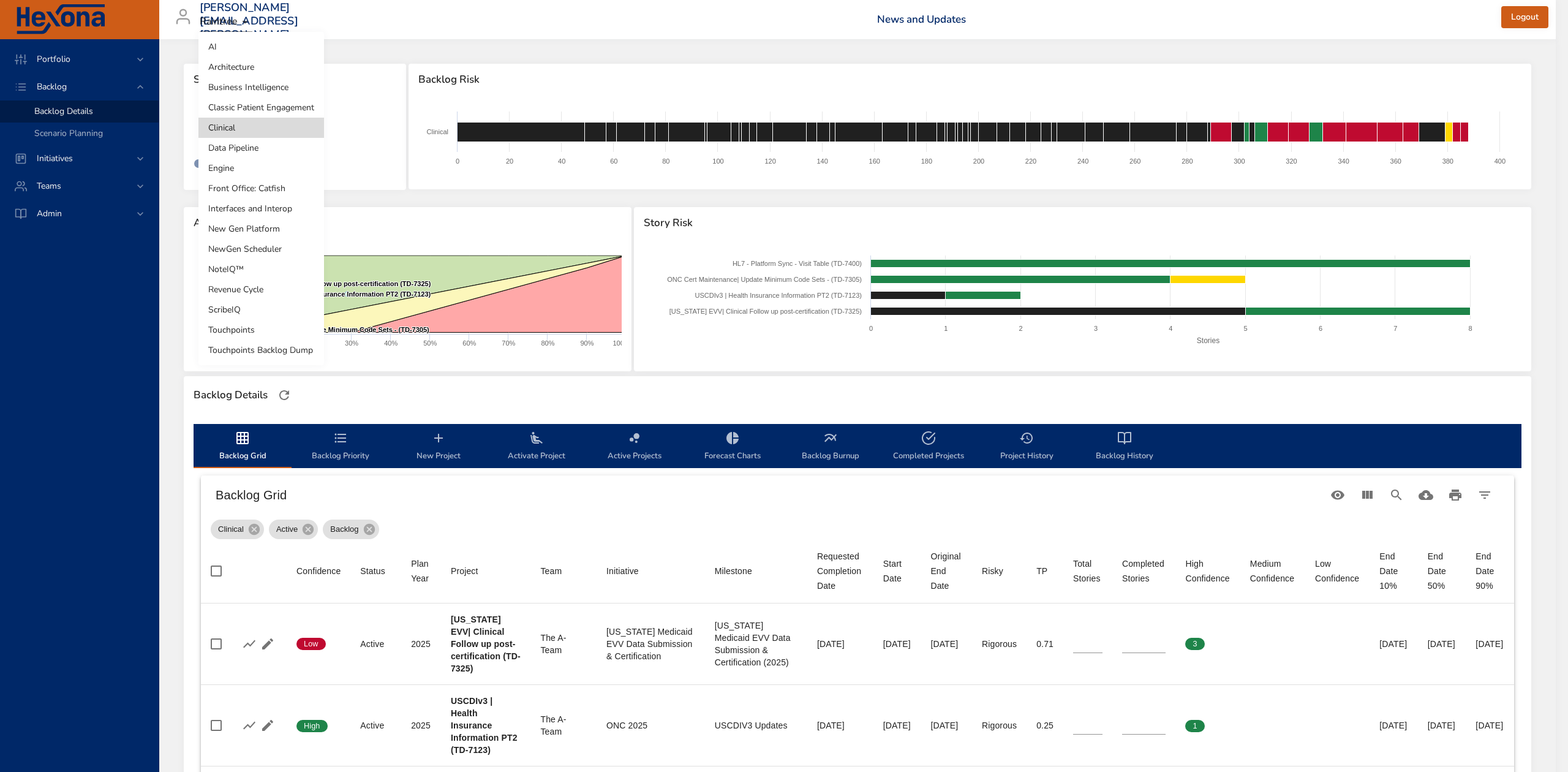
click at [269, 167] on li "Engine" at bounding box center [261, 168] width 126 height 20
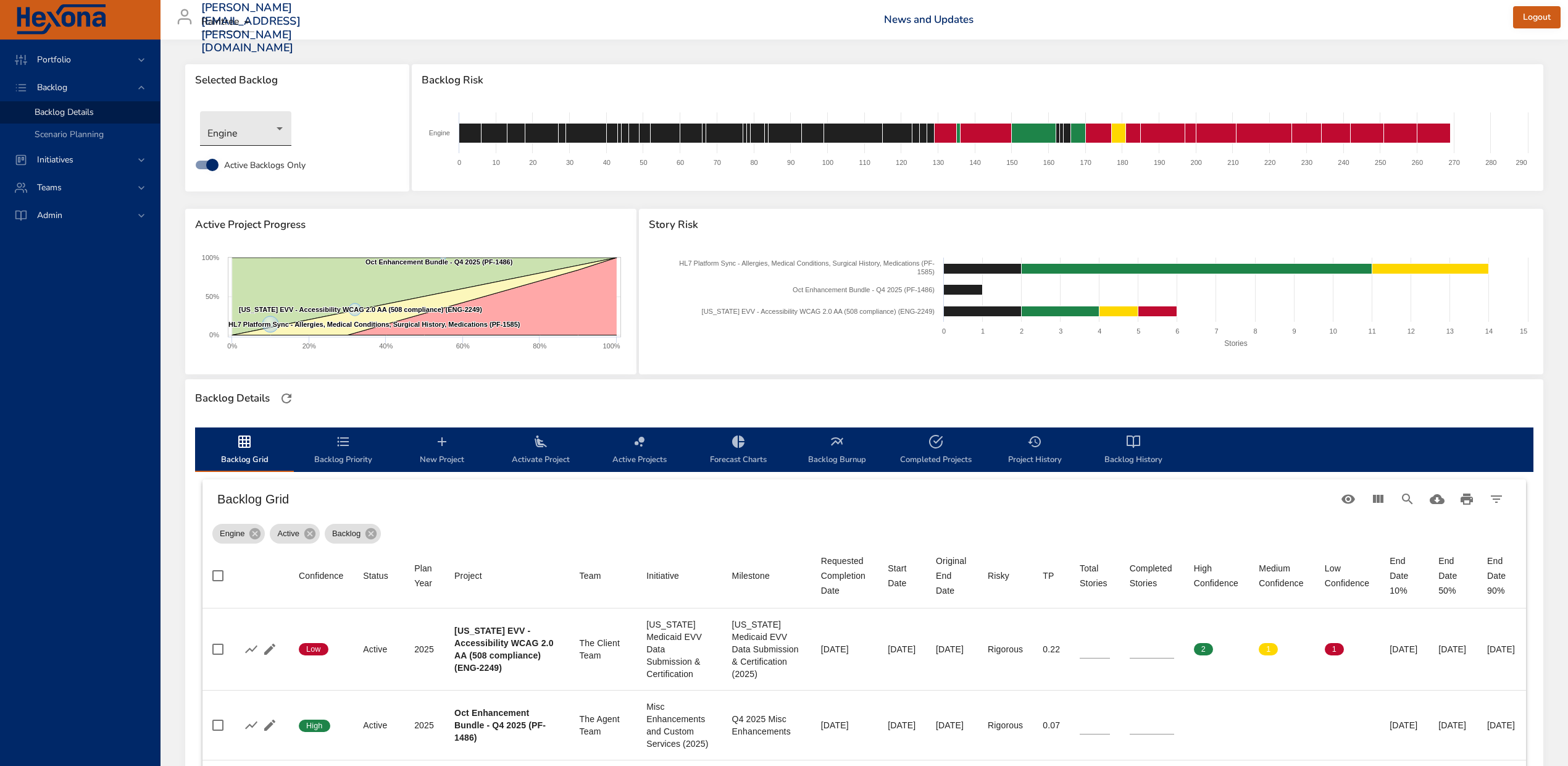
click at [271, 127] on body "Portfolio Backlog Backlog Details Scenario Planning Initiatives Teams Admin [PE…" at bounding box center [784, 383] width 1568 height 766
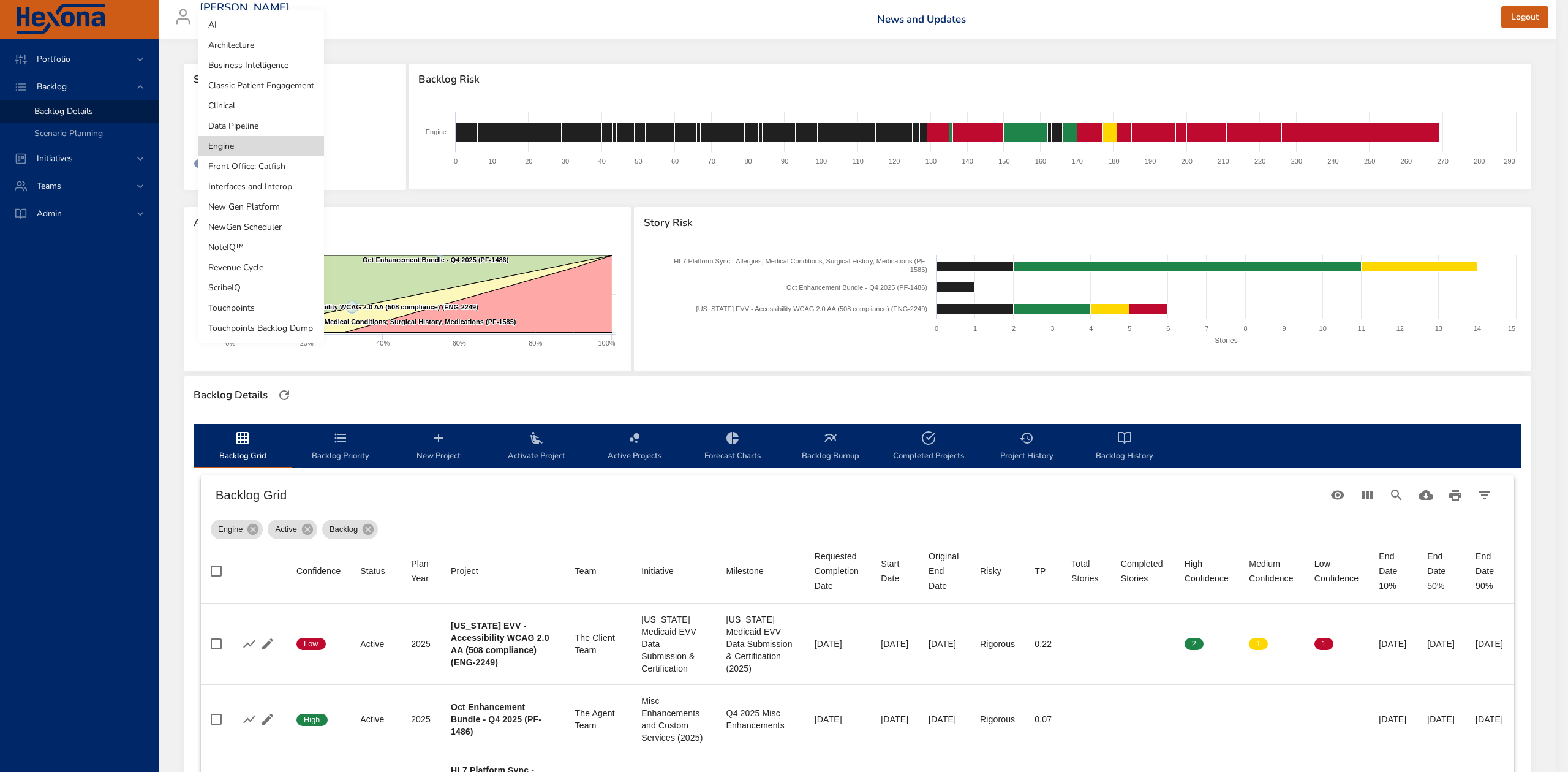
click at [269, 164] on li "Front Office: Catfish" at bounding box center [261, 166] width 126 height 20
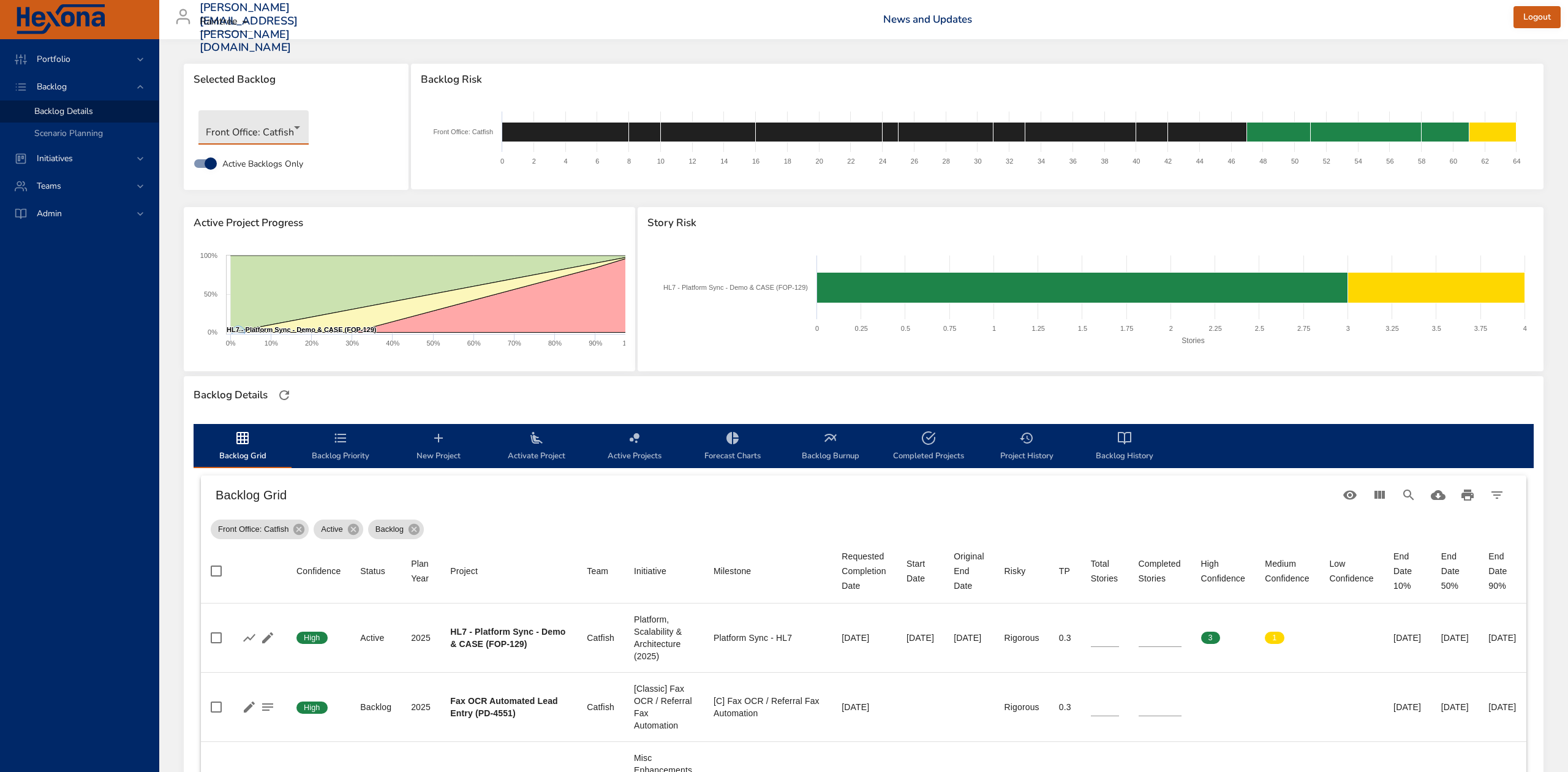
click at [294, 123] on body "Portfolio Backlog Backlog Details Scenario Planning Initiatives Teams Admin [PE…" at bounding box center [784, 386] width 1568 height 772
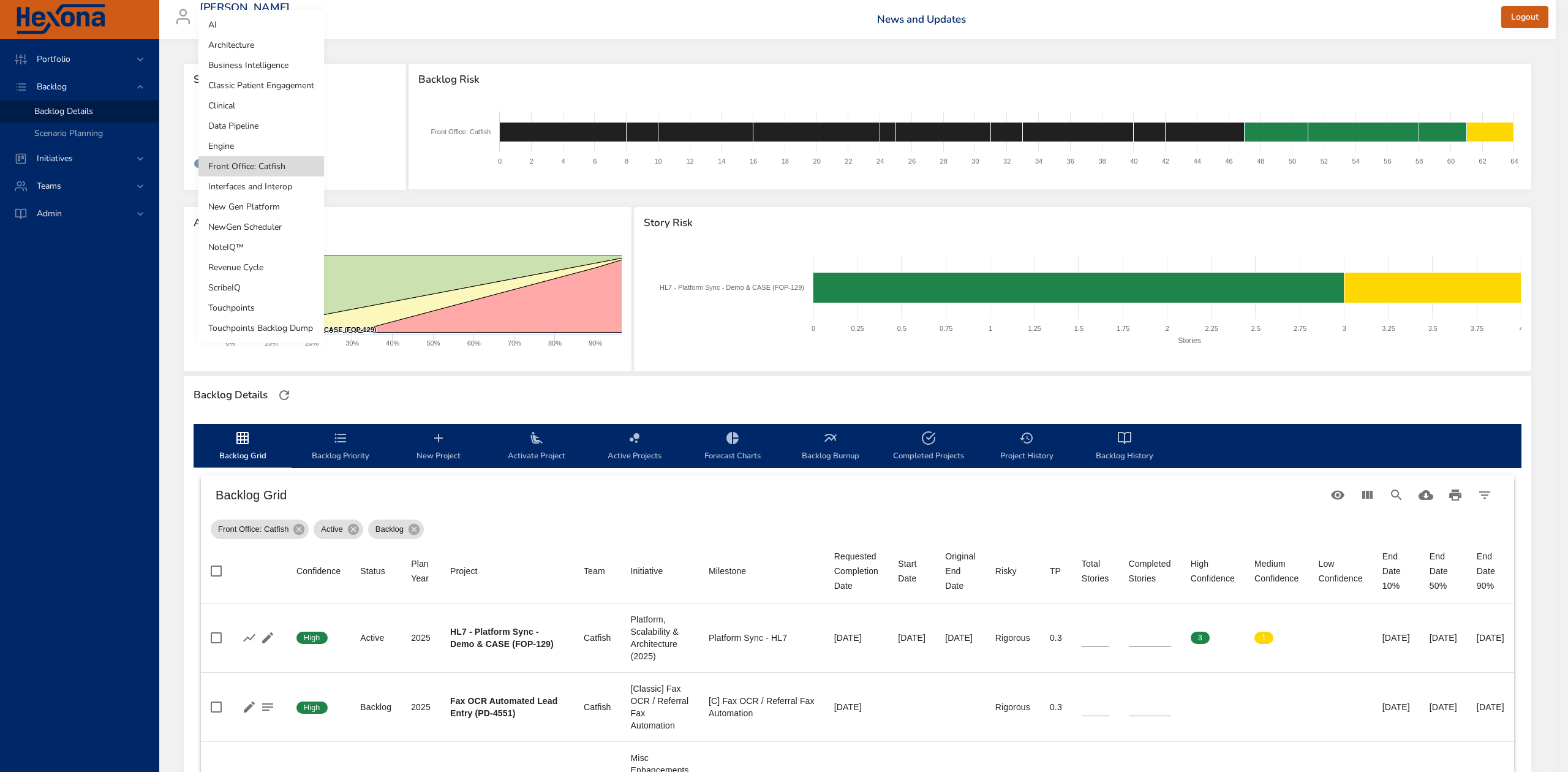
click at [273, 186] on li "Interfaces and Interop" at bounding box center [261, 186] width 126 height 20
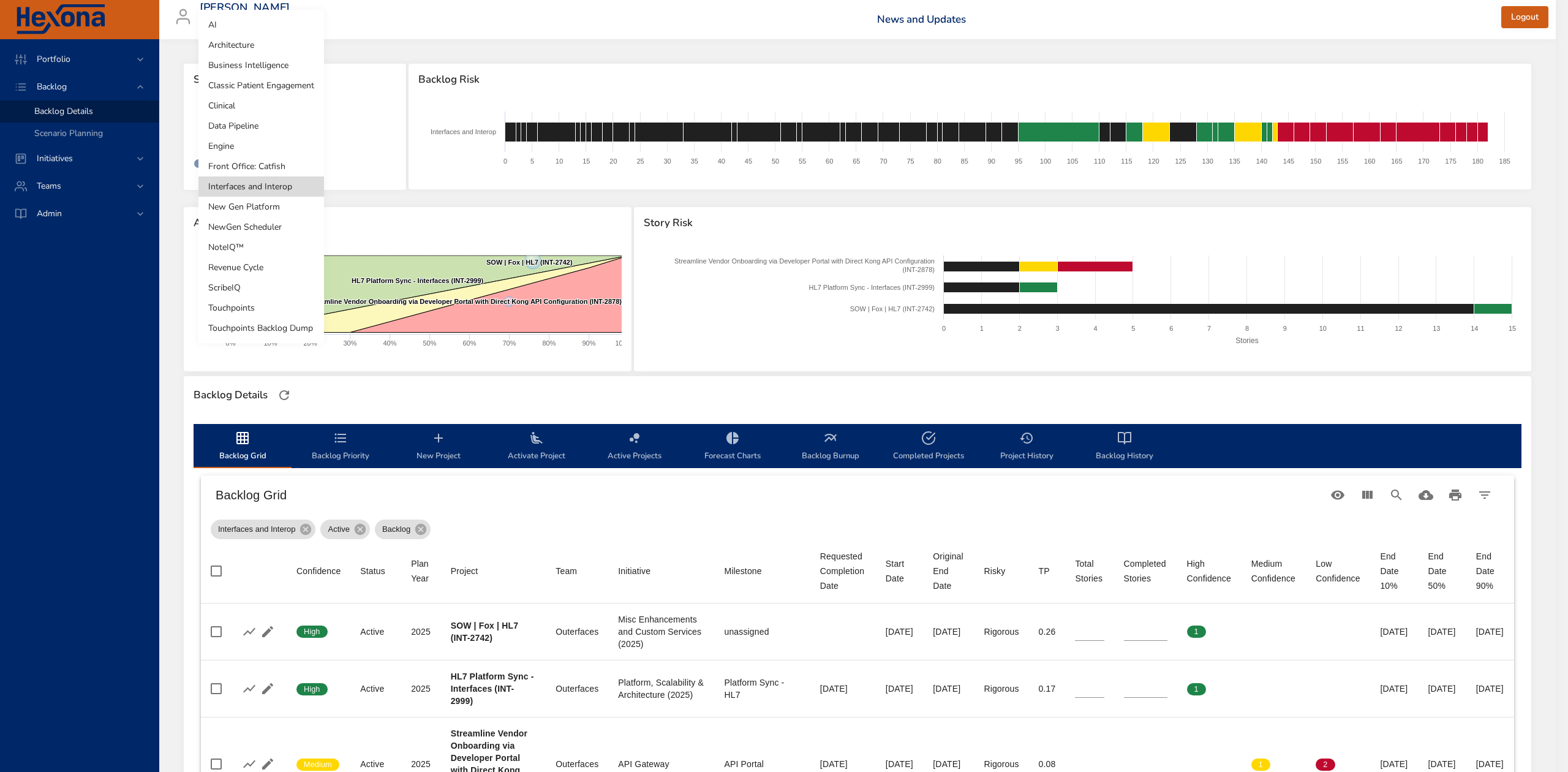
click at [302, 123] on body "Portfolio Backlog Backlog Details Scenario Planning Initiatives Teams Admin [PE…" at bounding box center [784, 386] width 1568 height 772
click at [281, 269] on li "Revenue Cycle" at bounding box center [261, 267] width 126 height 20
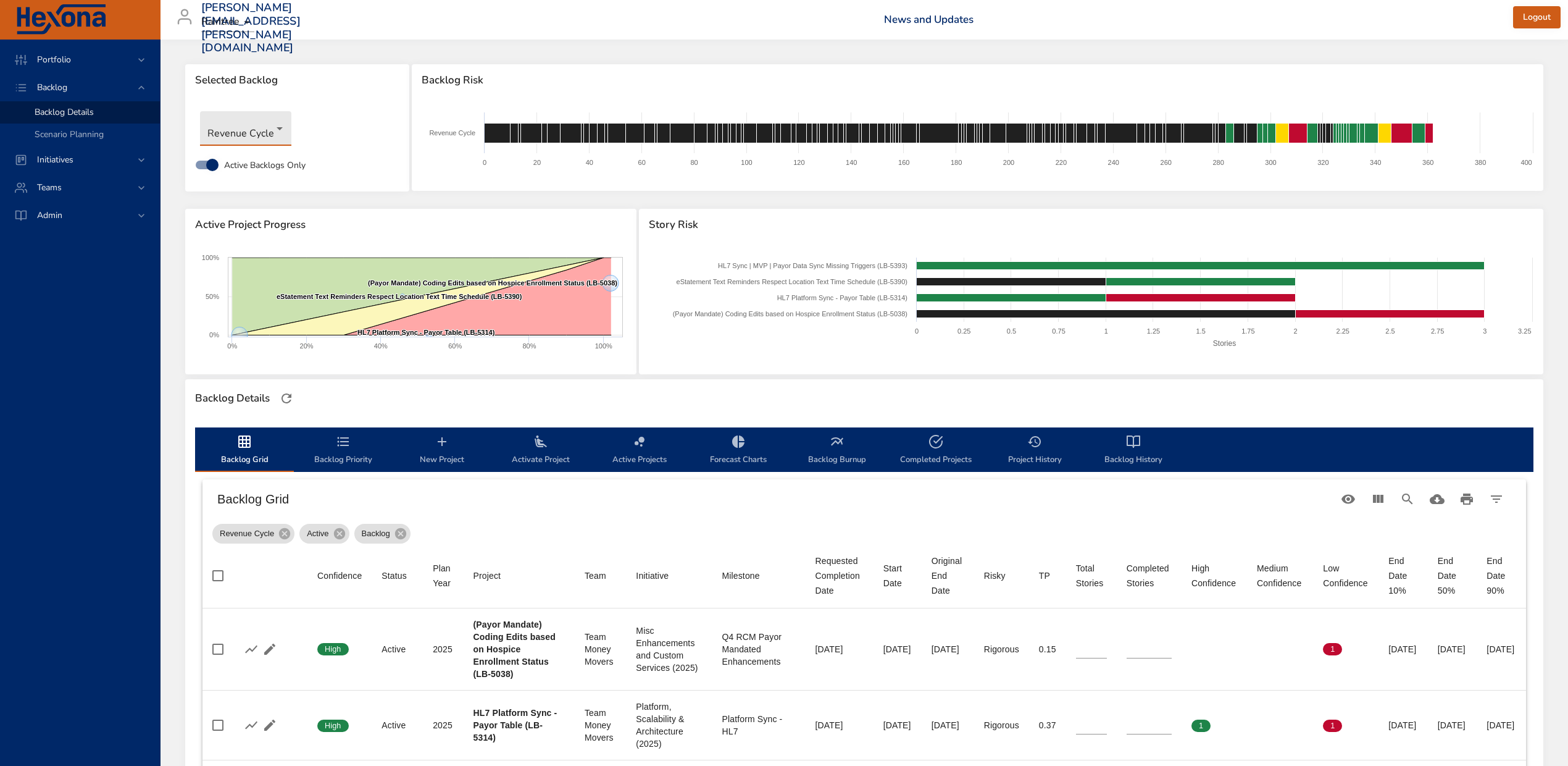
click at [282, 124] on body "Portfolio Backlog Backlog Details Scenario Planning Initiatives Teams Admin [PE…" at bounding box center [784, 383] width 1568 height 766
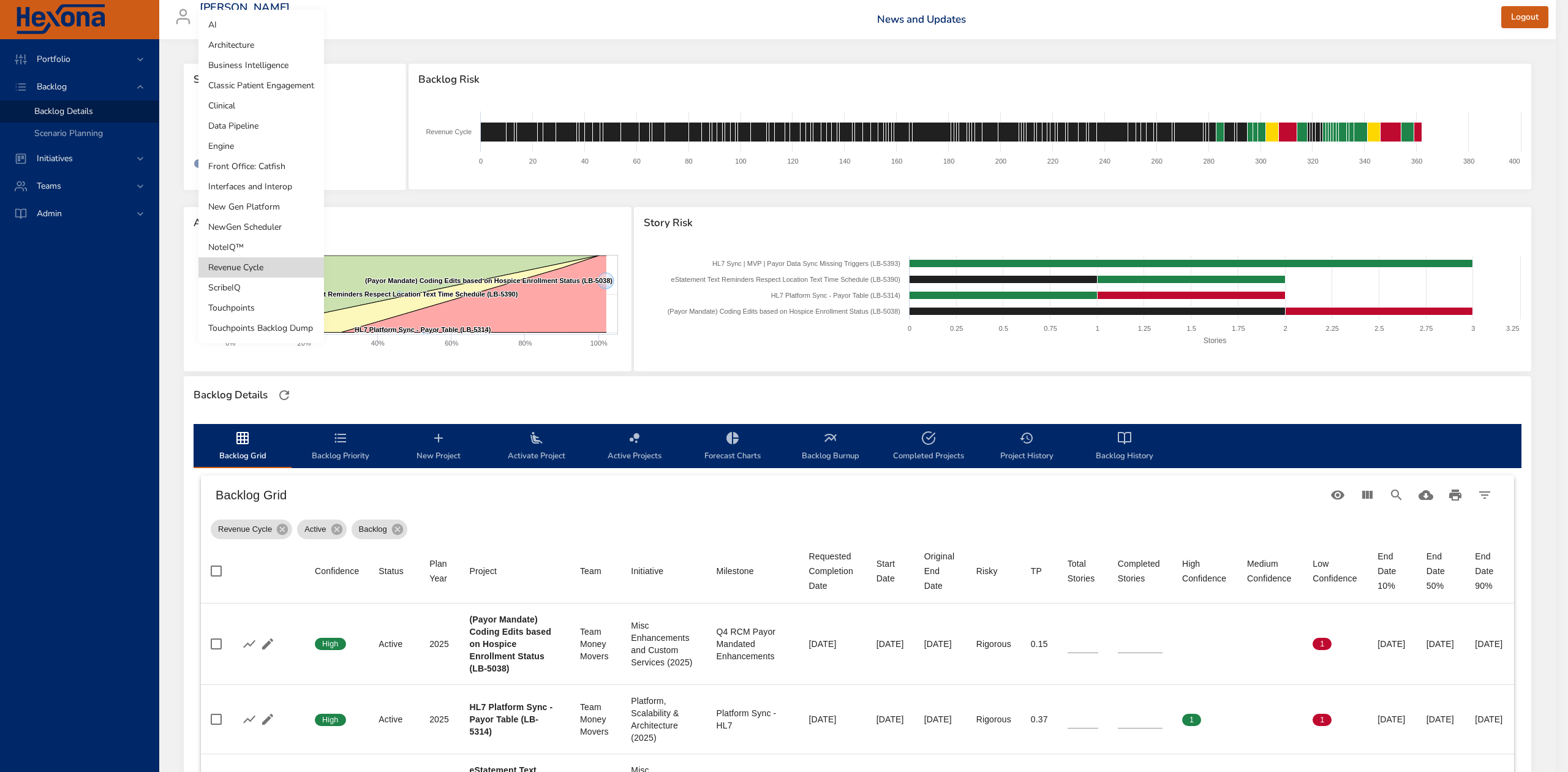
click at [257, 307] on li "Touchpoints" at bounding box center [261, 307] width 126 height 20
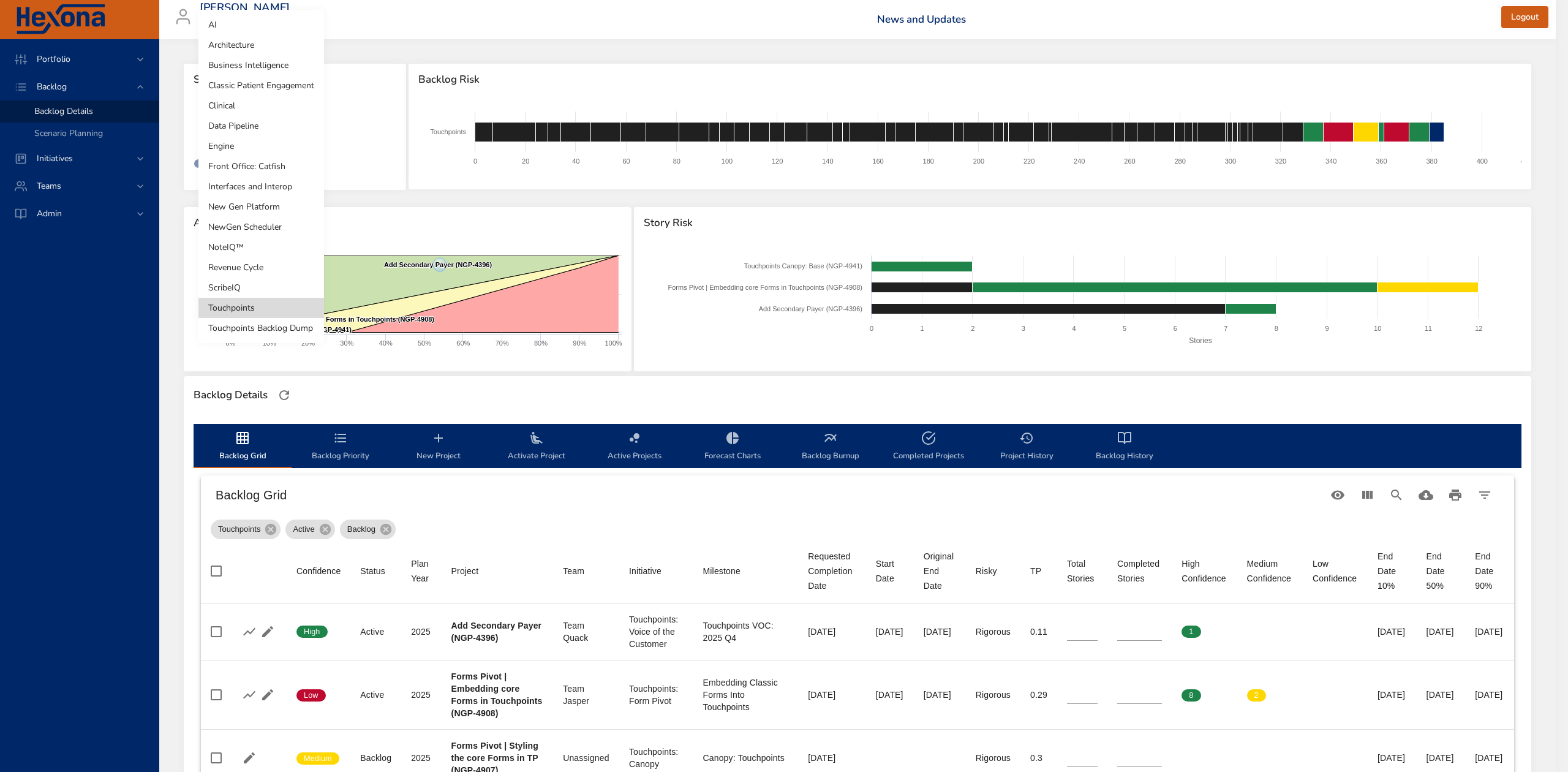
click at [277, 124] on body "Portfolio Backlog Backlog Details Scenario Planning Initiatives Teams Admin [PE…" at bounding box center [784, 386] width 1568 height 772
click at [287, 201] on li "New Gen Platform" at bounding box center [261, 206] width 126 height 20
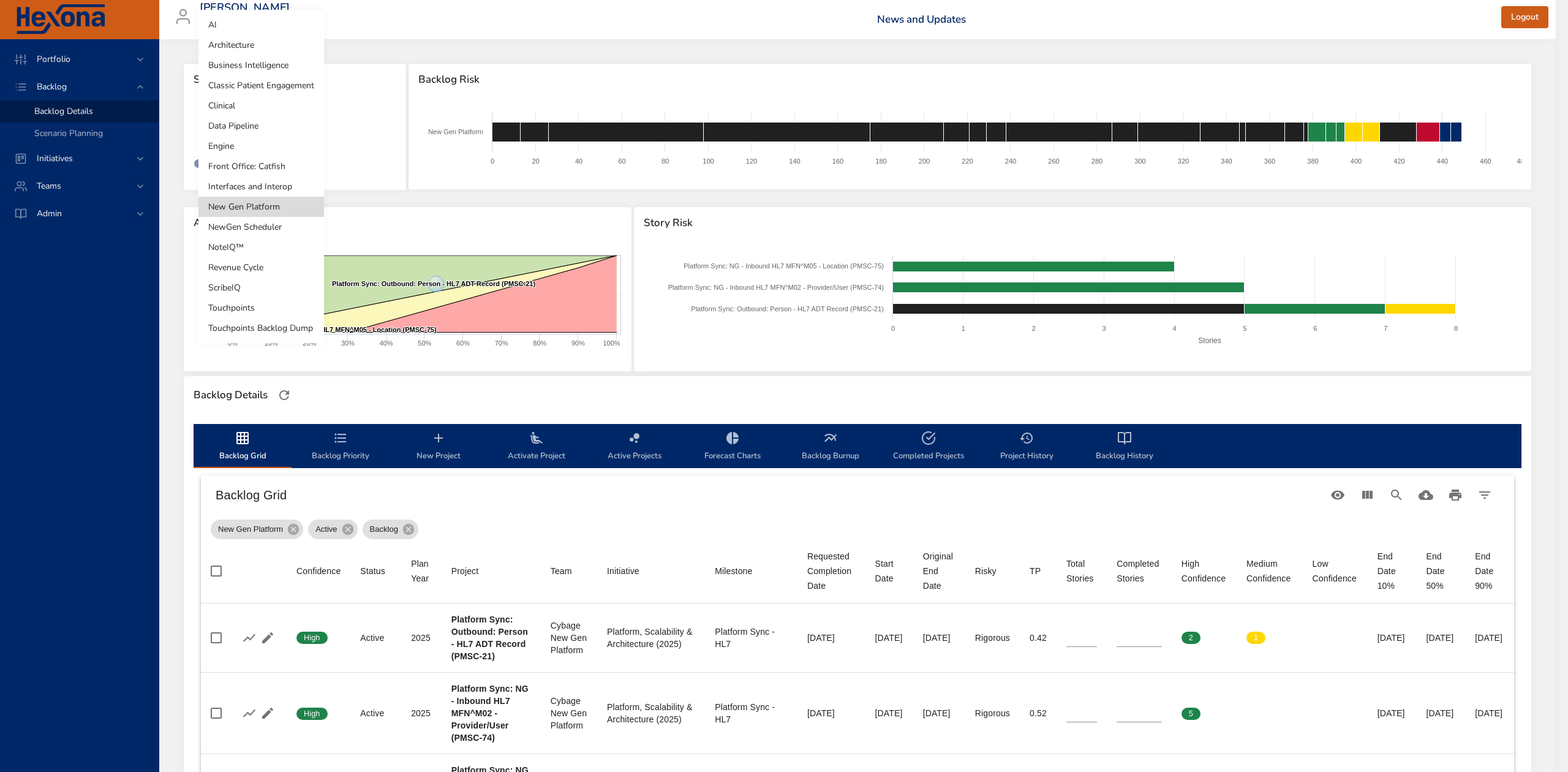
click at [282, 128] on body "Portfolio Backlog Backlog Details Scenario Planning Initiatives Teams Admin [PE…" at bounding box center [784, 386] width 1568 height 772
click at [255, 128] on li "Data Pipeline" at bounding box center [261, 126] width 126 height 20
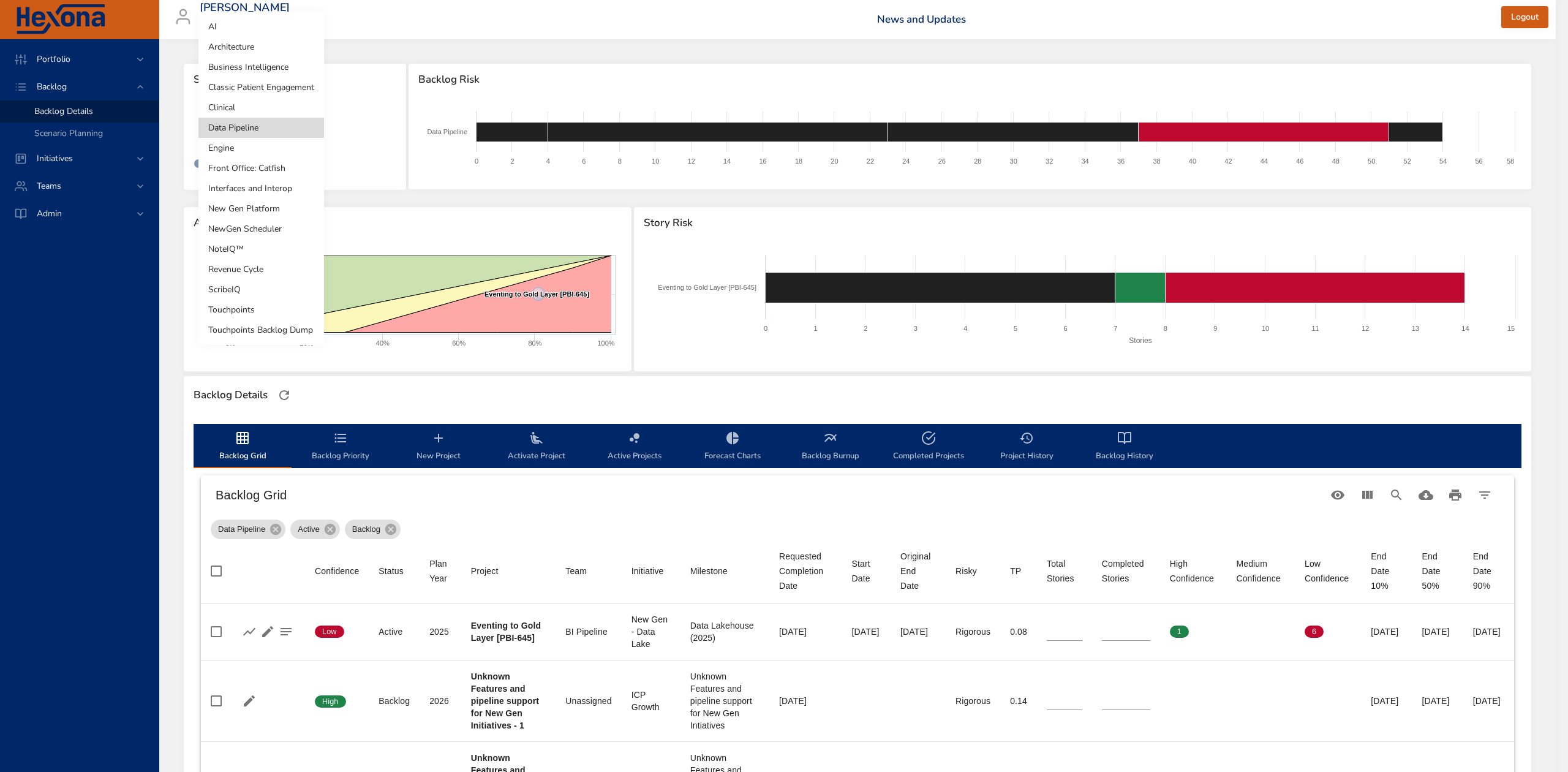
click at [273, 123] on body "Portfolio Backlog Backlog Details Scenario Planning Initiatives Teams Admin [PE…" at bounding box center [784, 386] width 1568 height 772
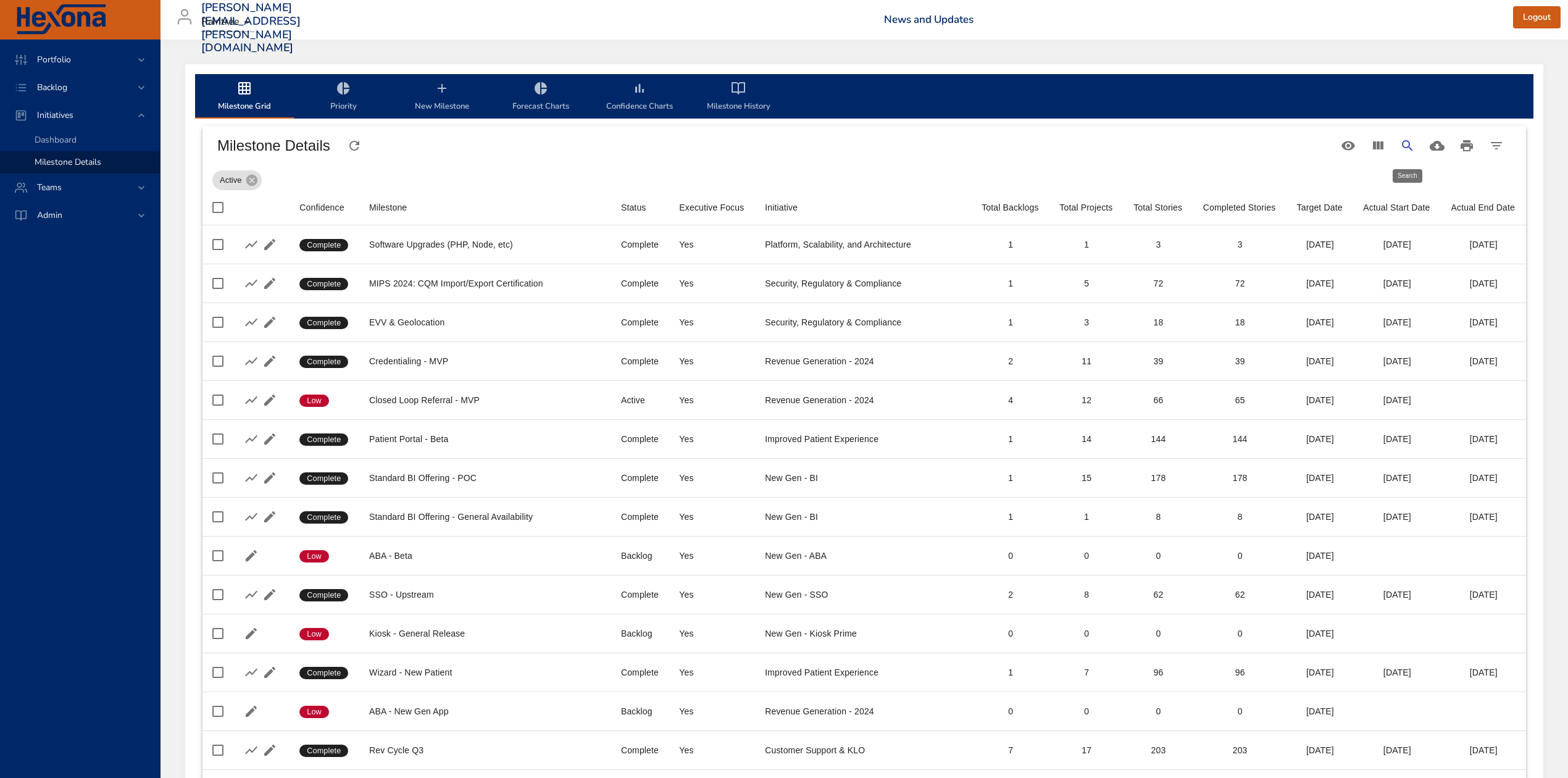
click at [1405, 141] on icon "Search" at bounding box center [1407, 145] width 11 height 11
type input "*"
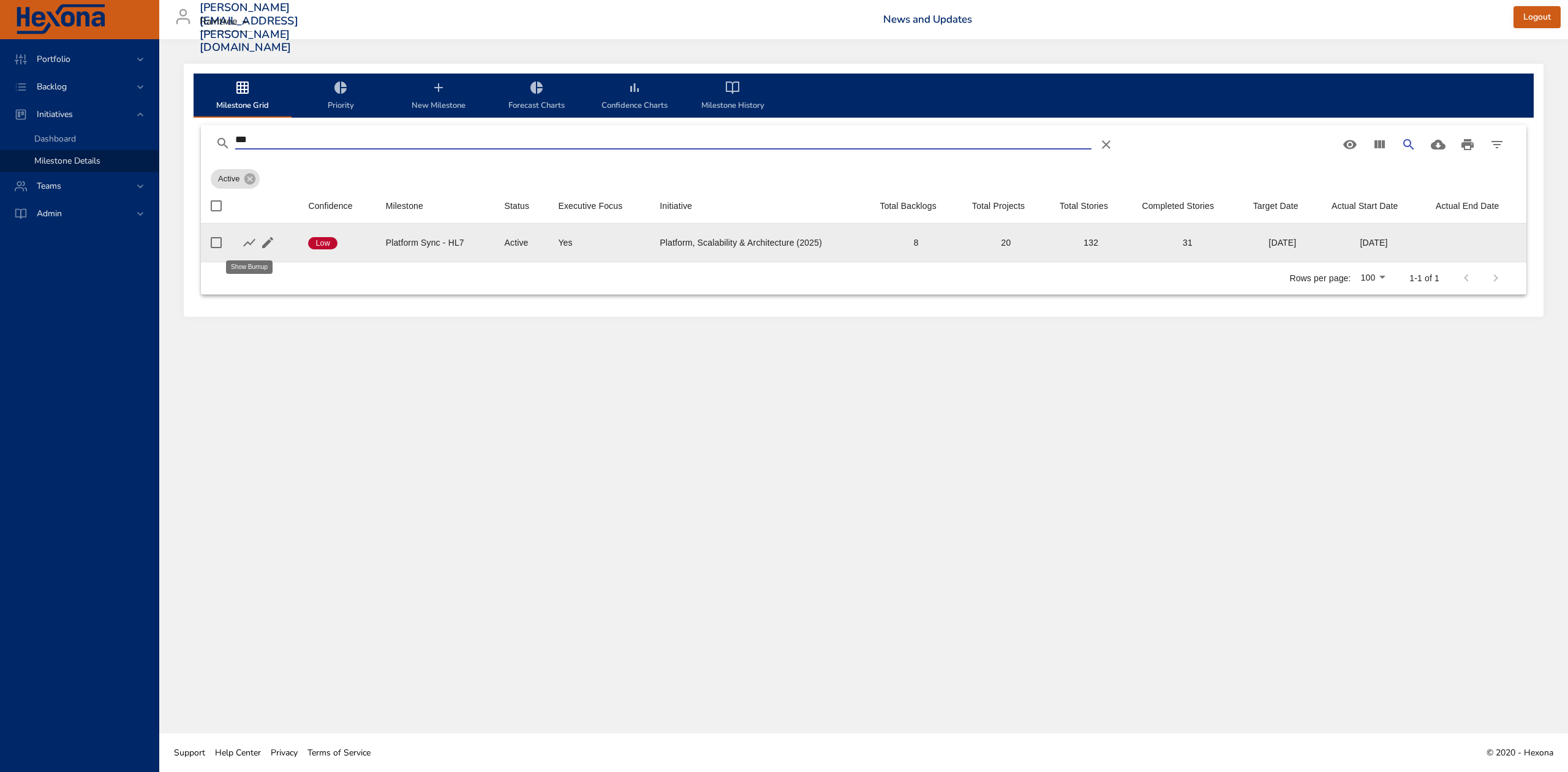
type input "***"
click at [250, 244] on icon "button" at bounding box center [249, 243] width 12 height 8
